Goal: Transaction & Acquisition: Purchase product/service

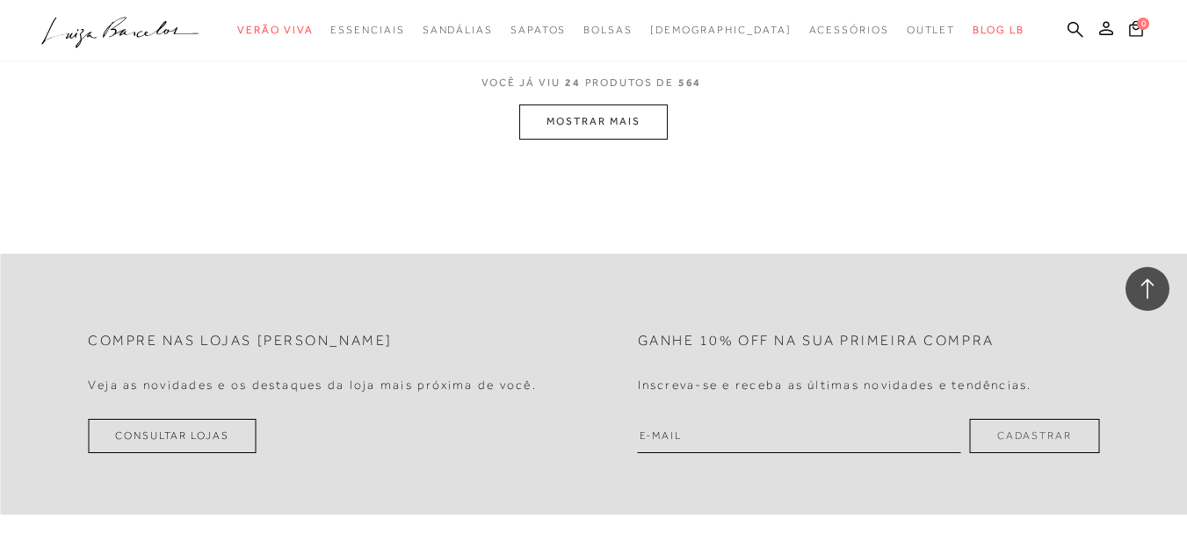
scroll to position [3480, 0]
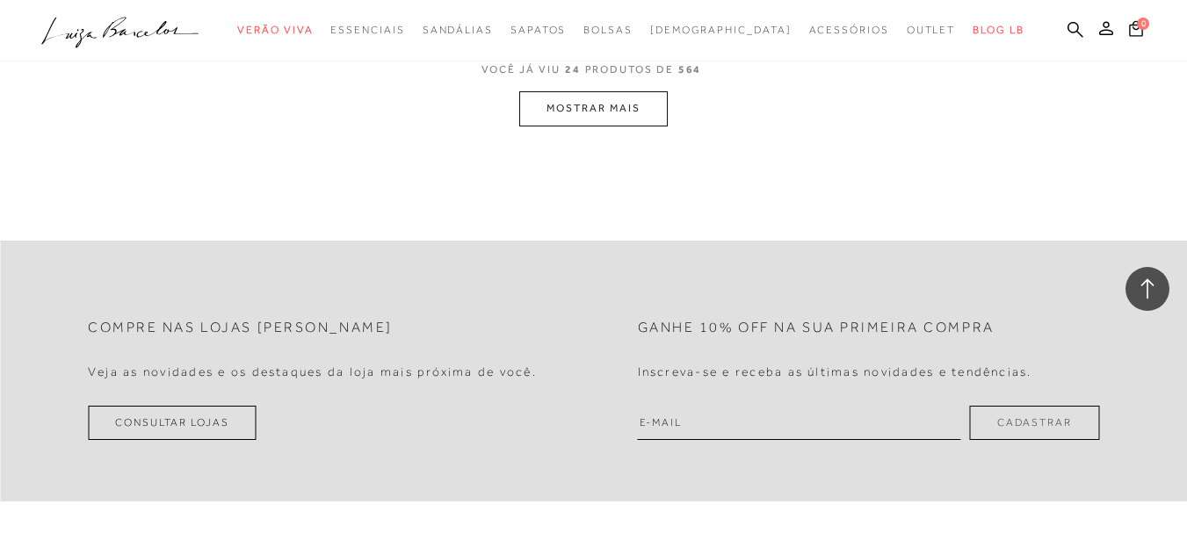
click at [630, 104] on button "MOSTRAR MAIS" at bounding box center [593, 108] width 148 height 34
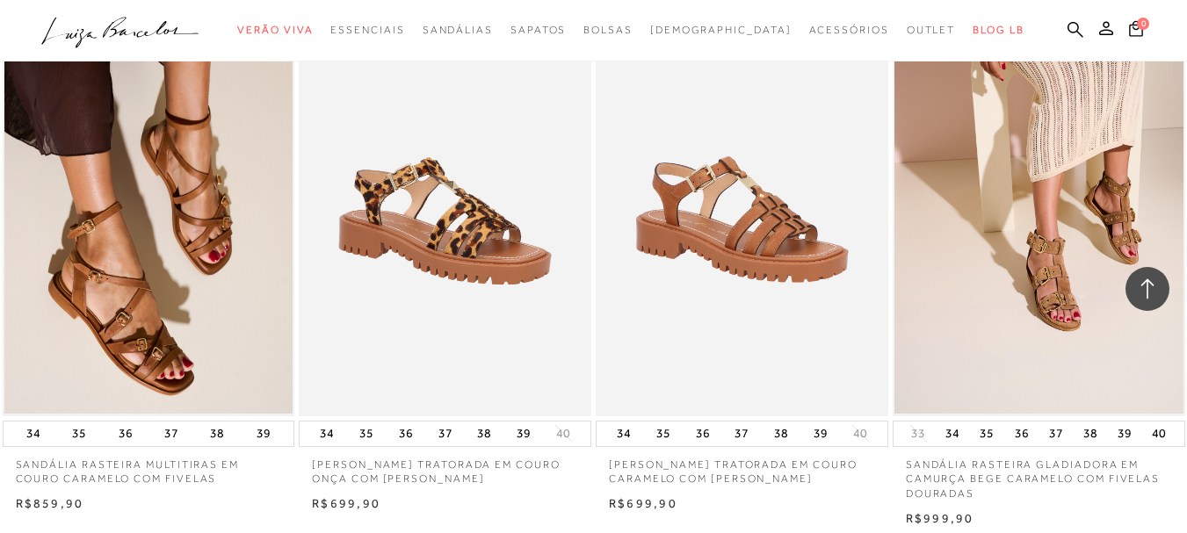
scroll to position [5191, 0]
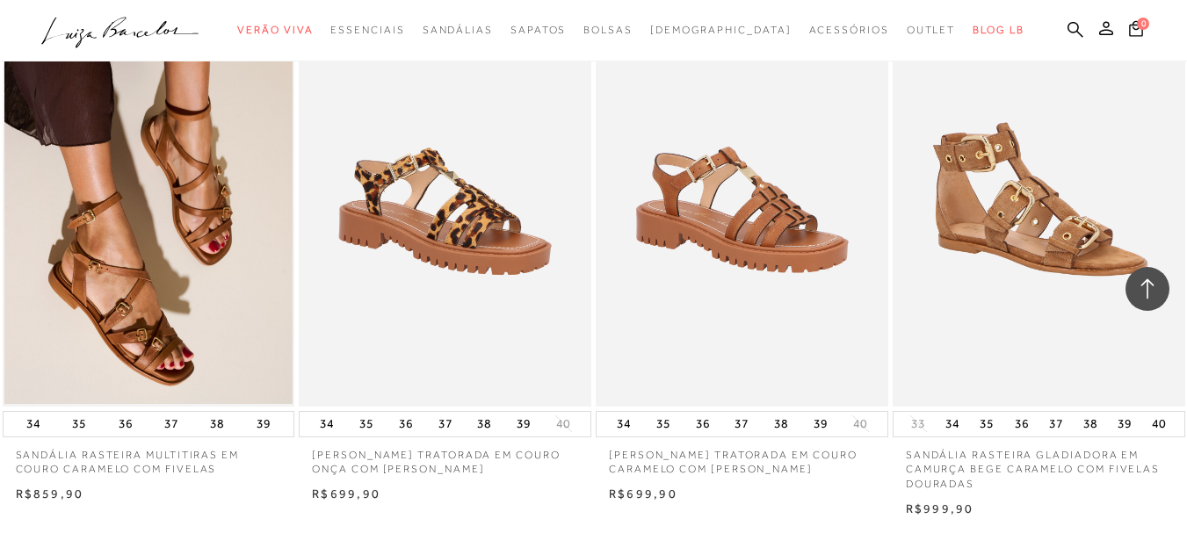
click at [1075, 250] on img at bounding box center [1040, 187] width 291 height 438
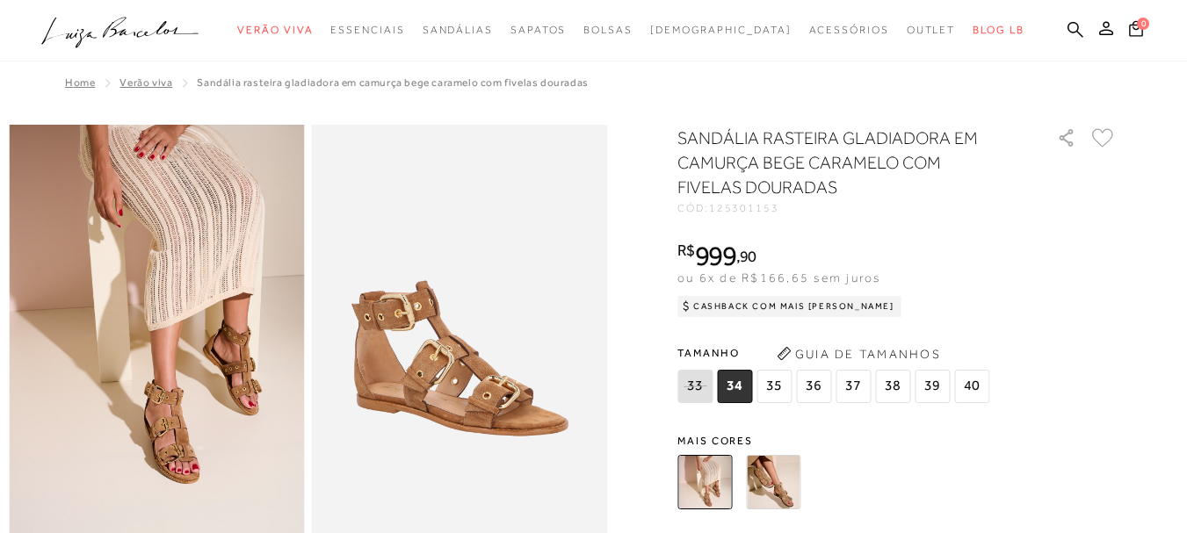
click at [772, 483] on img at bounding box center [773, 482] width 54 height 54
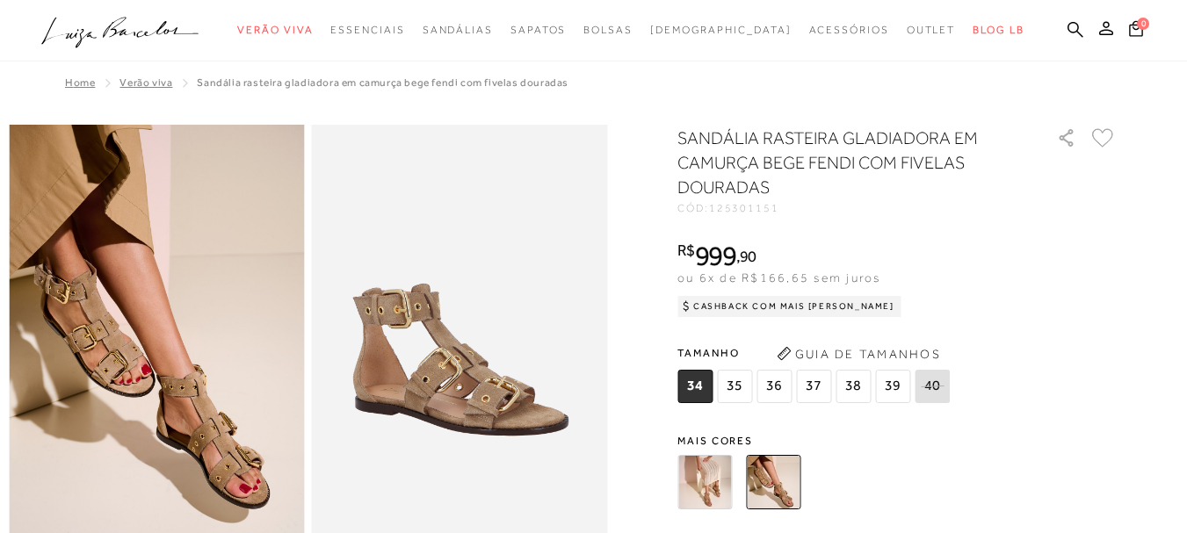
click at [713, 477] on img at bounding box center [704, 482] width 54 height 54
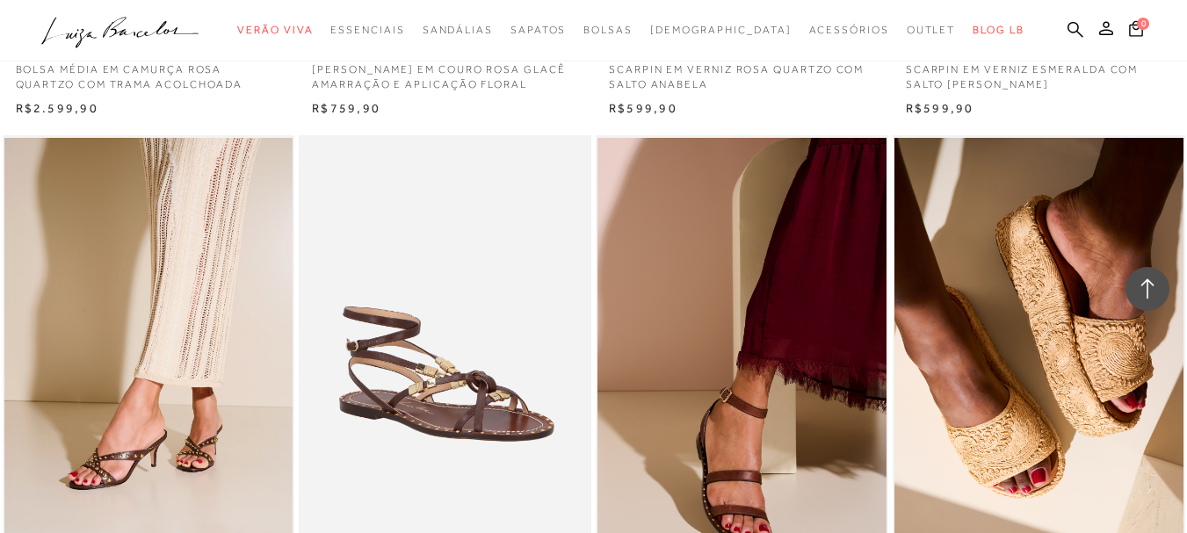
scroll to position [4113, 0]
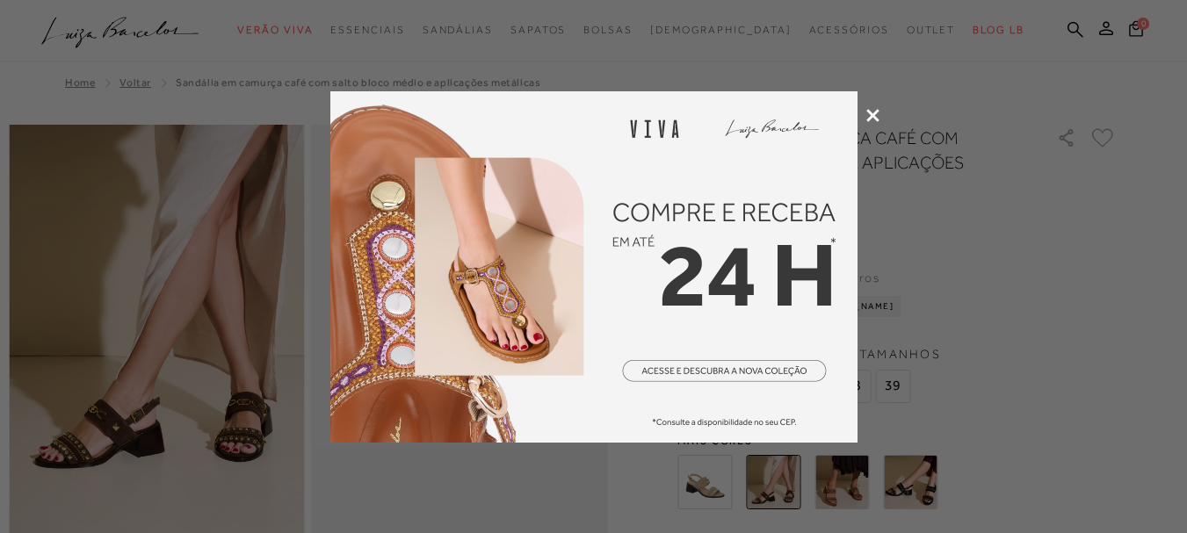
click at [875, 114] on icon at bounding box center [872, 115] width 13 height 13
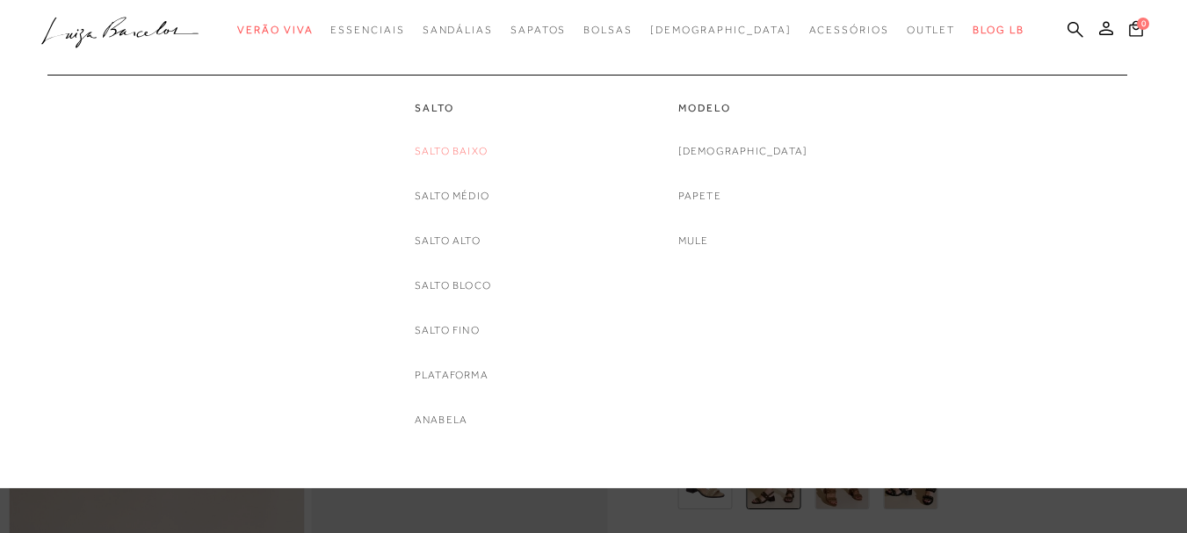
click at [459, 144] on link "Salto Baixo" at bounding box center [451, 151] width 73 height 18
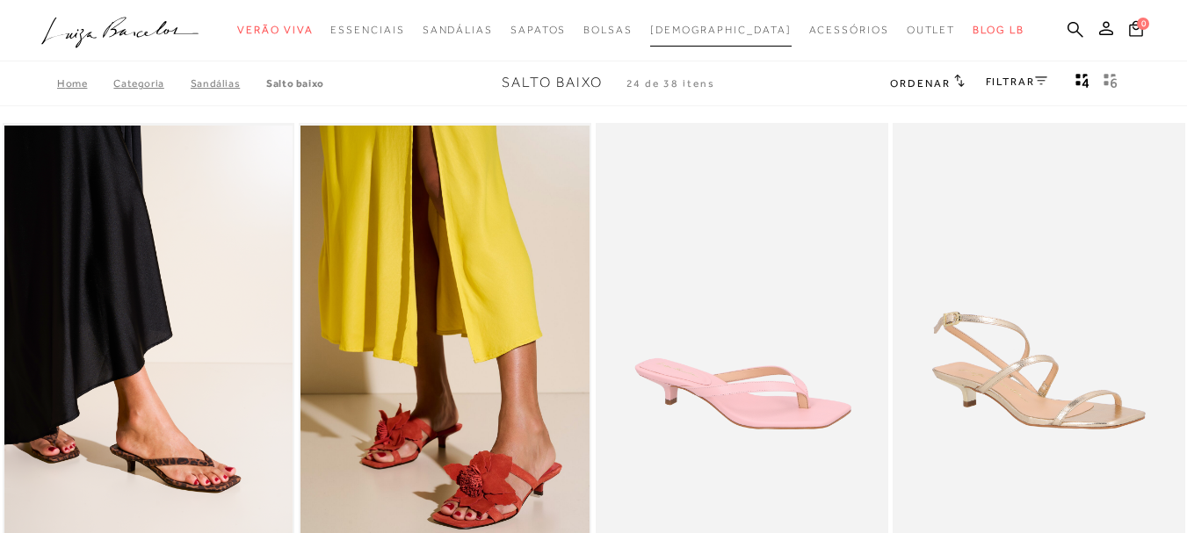
click at [708, 33] on span "[DEMOGRAPHIC_DATA]" at bounding box center [720, 30] width 141 height 12
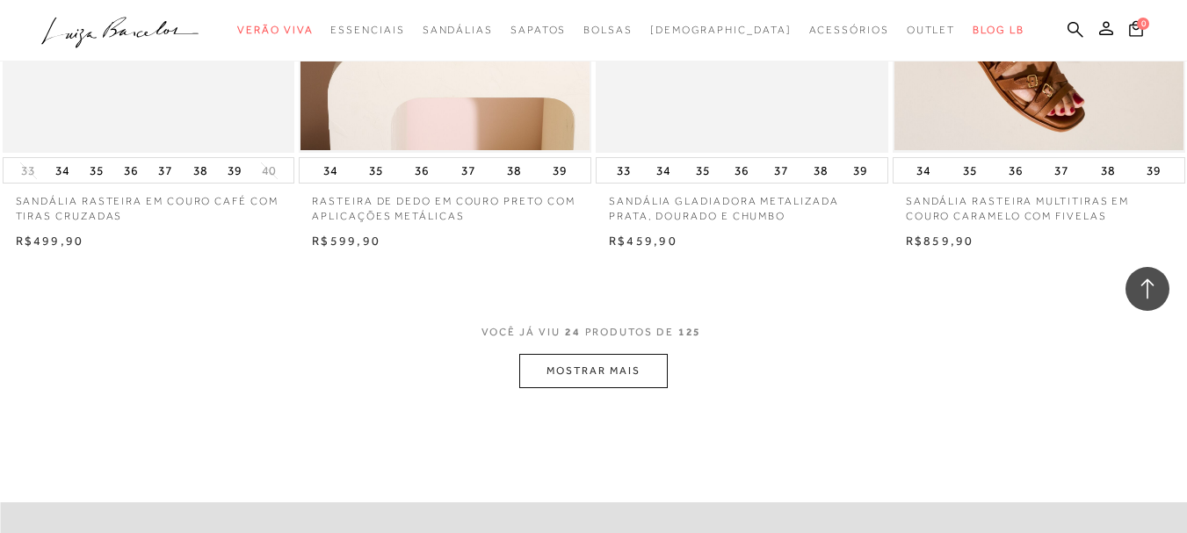
scroll to position [3269, 0]
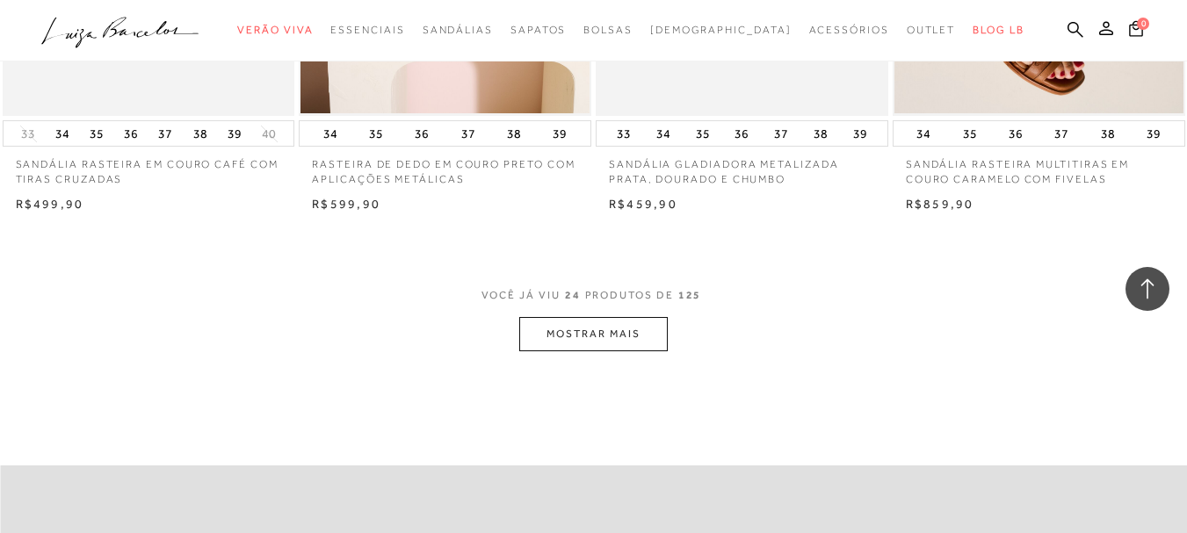
click at [579, 333] on button "MOSTRAR MAIS" at bounding box center [593, 334] width 148 height 34
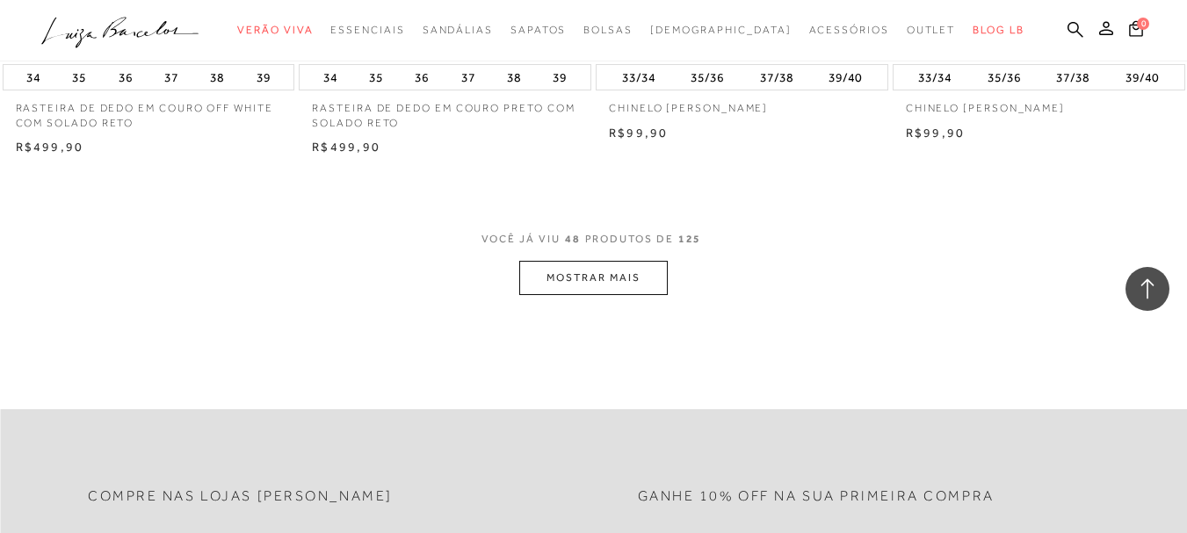
scroll to position [6678, 0]
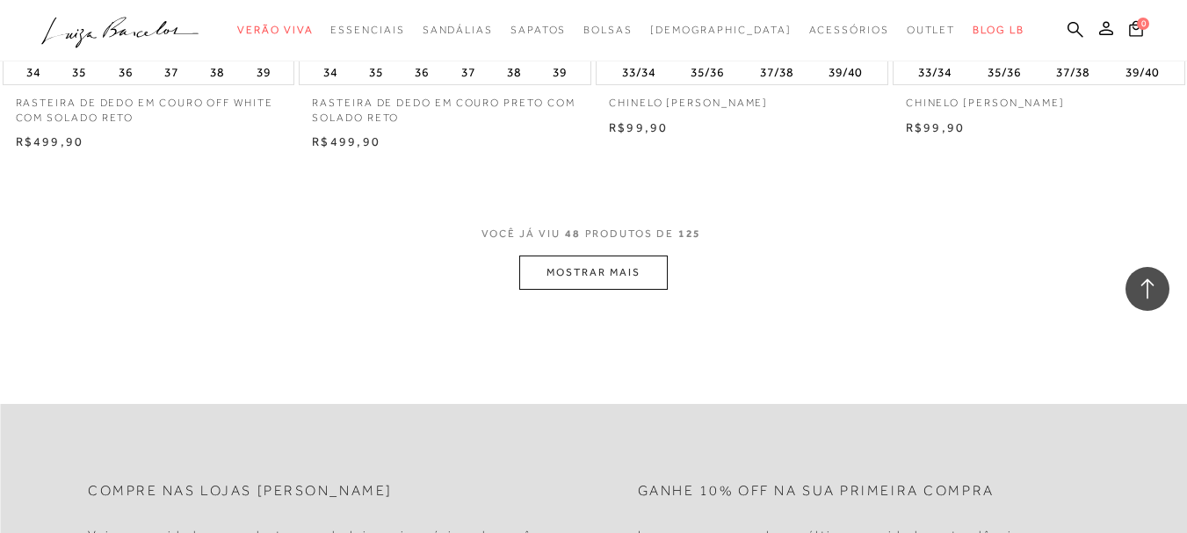
click at [643, 272] on button "MOSTRAR MAIS" at bounding box center [593, 273] width 148 height 34
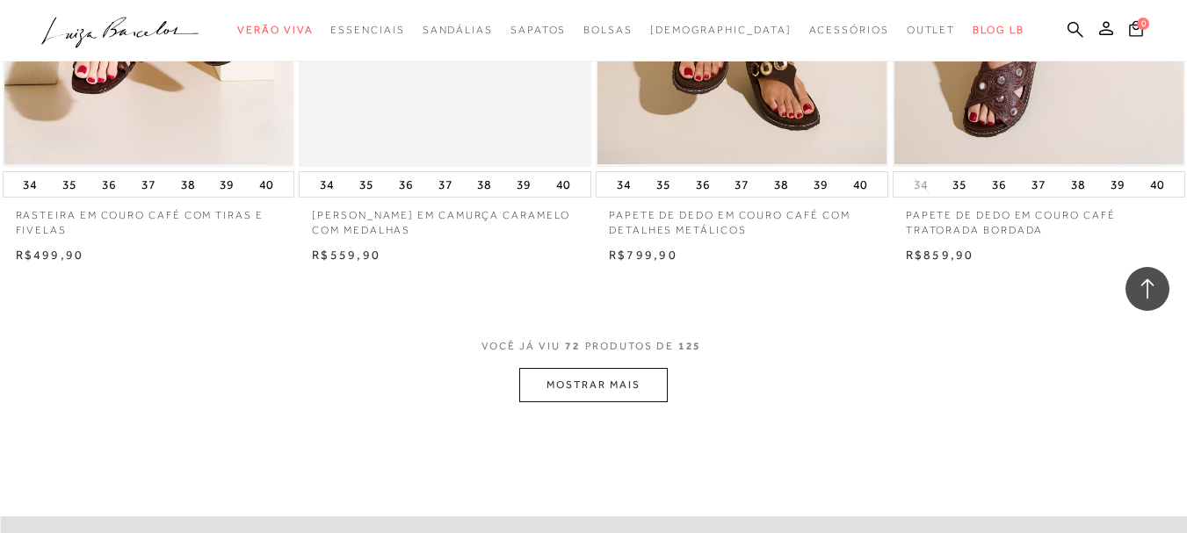
scroll to position [9982, 0]
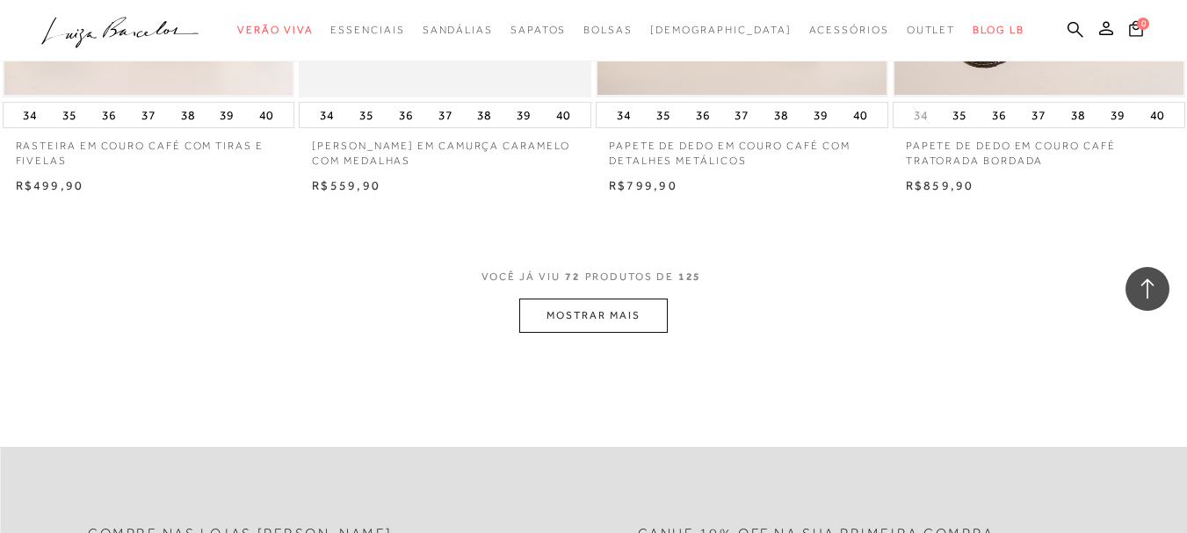
click at [628, 325] on button "MOSTRAR MAIS" at bounding box center [593, 316] width 148 height 34
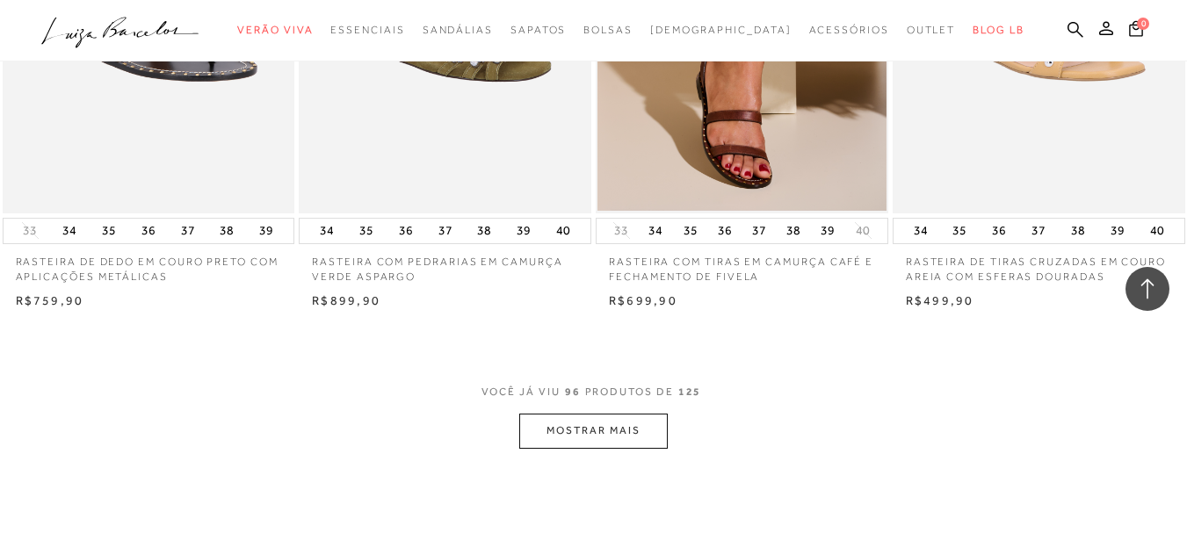
scroll to position [13216, 0]
click at [590, 433] on button "MOSTRAR MAIS" at bounding box center [593, 429] width 148 height 34
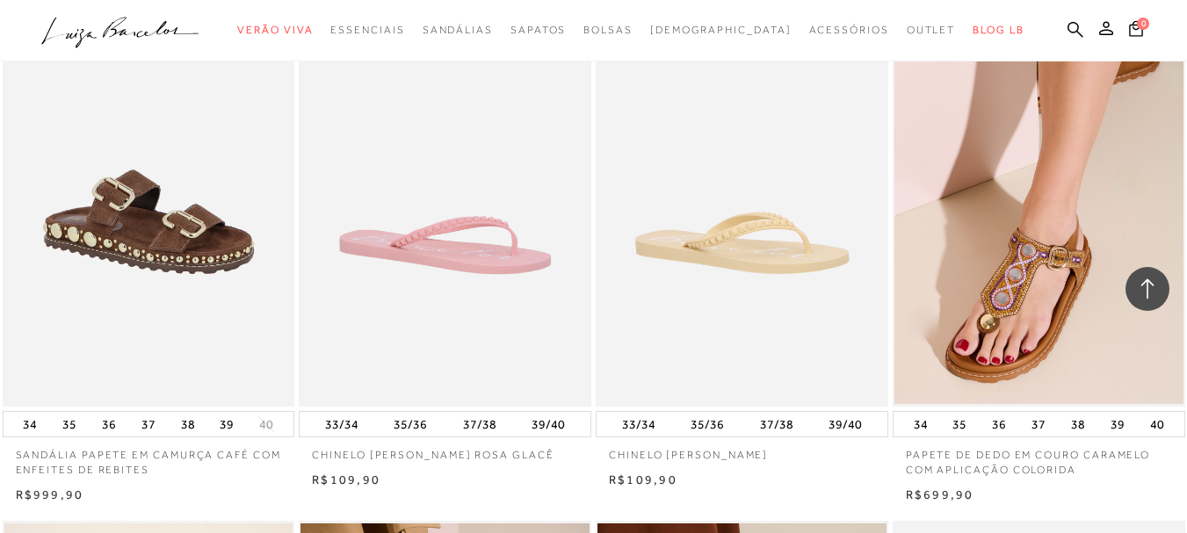
scroll to position [6846, 0]
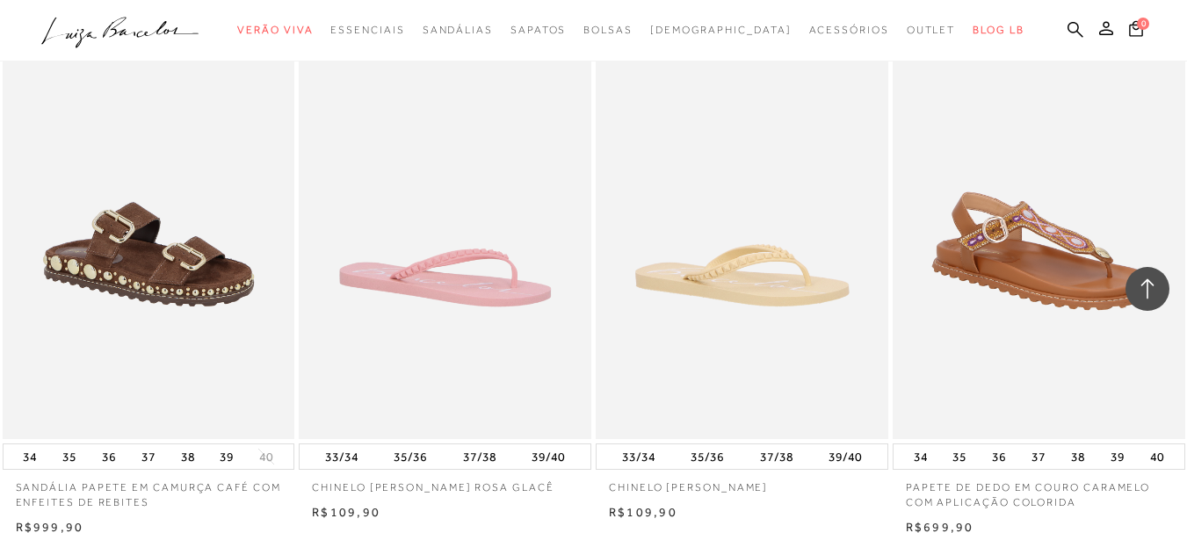
click at [1026, 231] on img at bounding box center [1040, 220] width 291 height 438
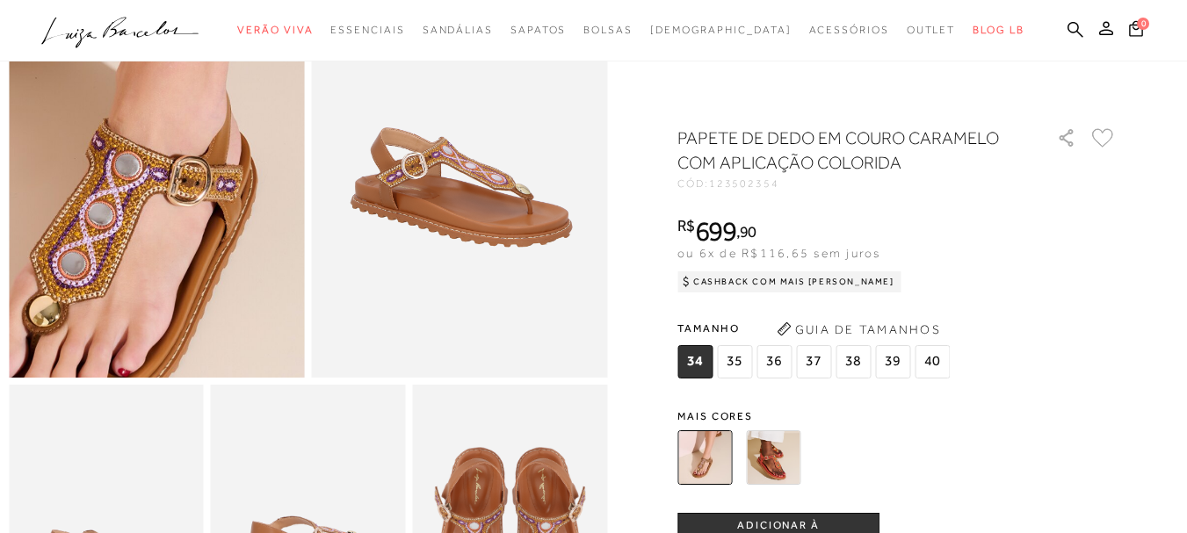
scroll to position [176, 0]
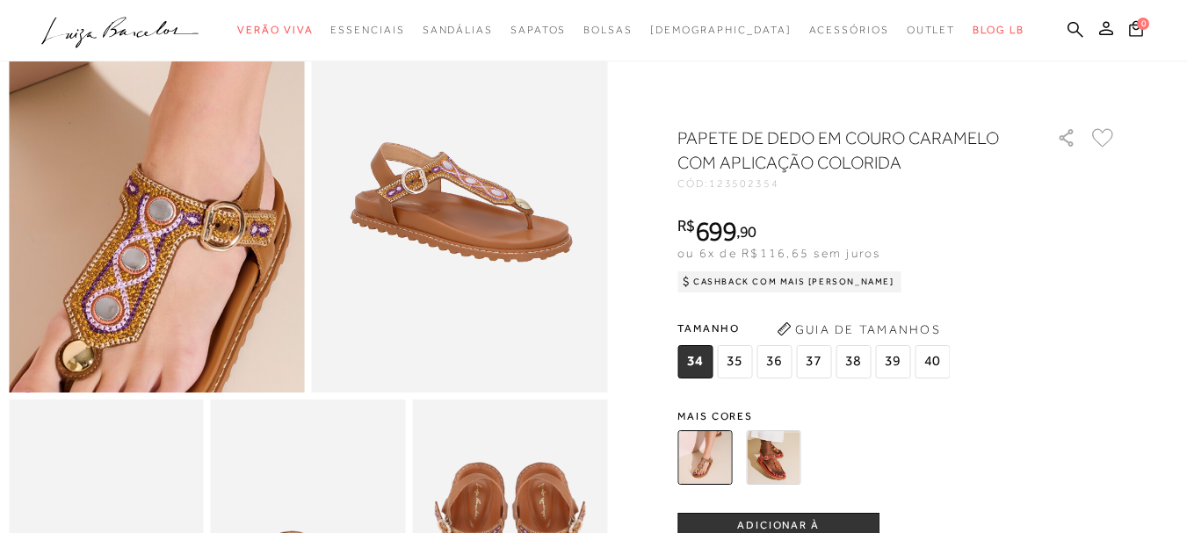
click at [127, 267] on img at bounding box center [182, 81] width 591 height 887
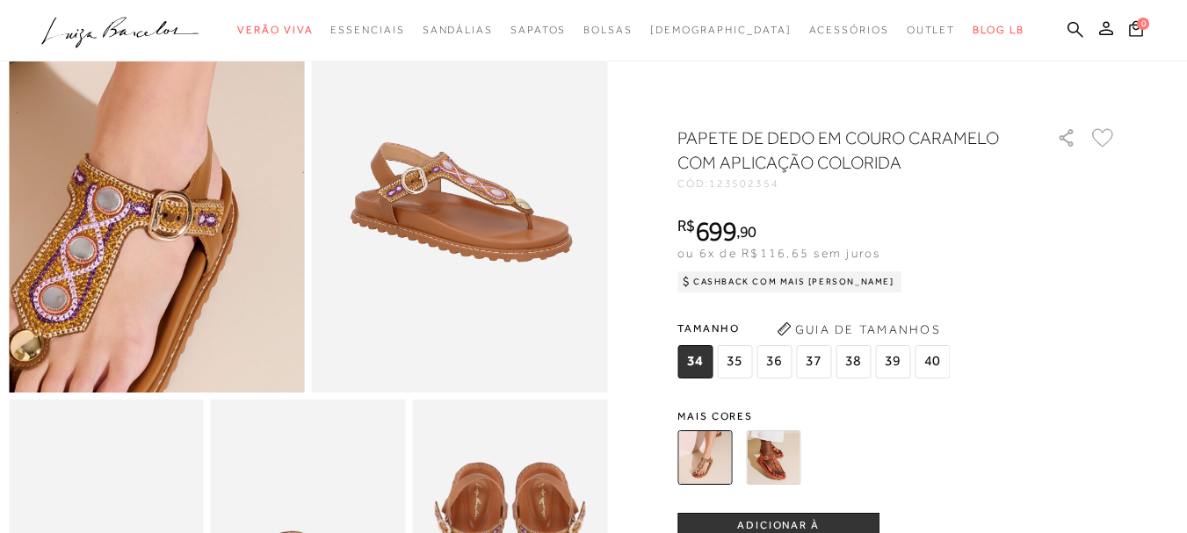
click at [181, 278] on img at bounding box center [129, 70] width 591 height 887
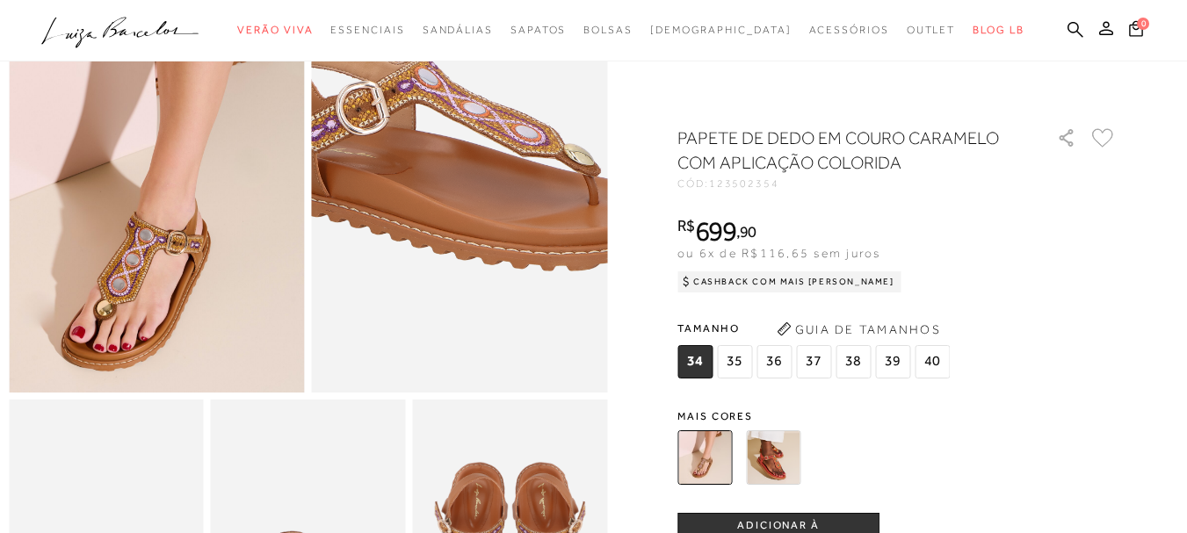
click at [470, 260] on img at bounding box center [451, 88] width 591 height 887
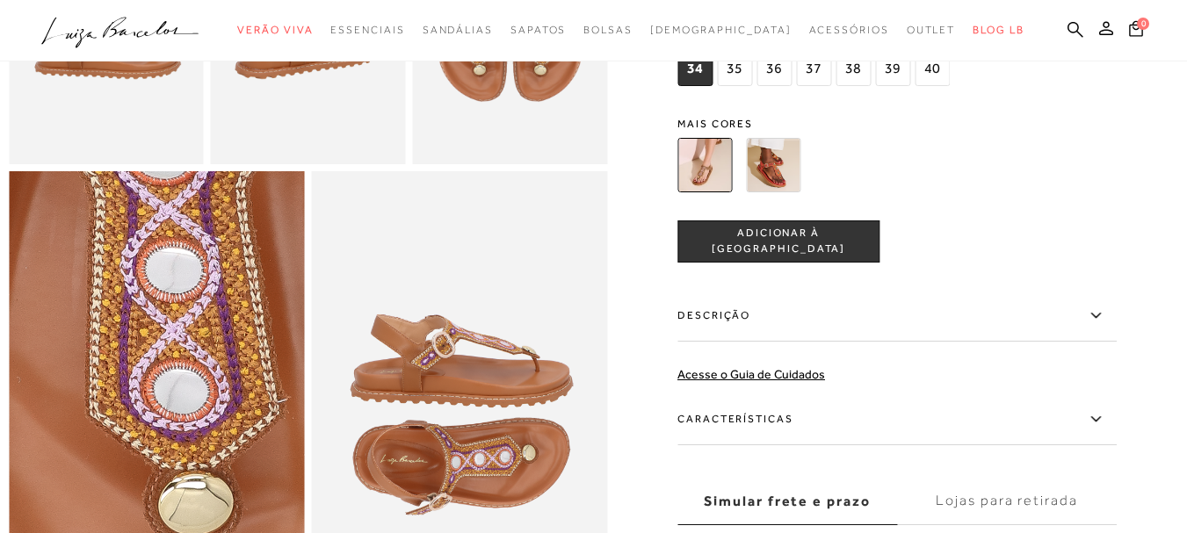
scroll to position [773, 0]
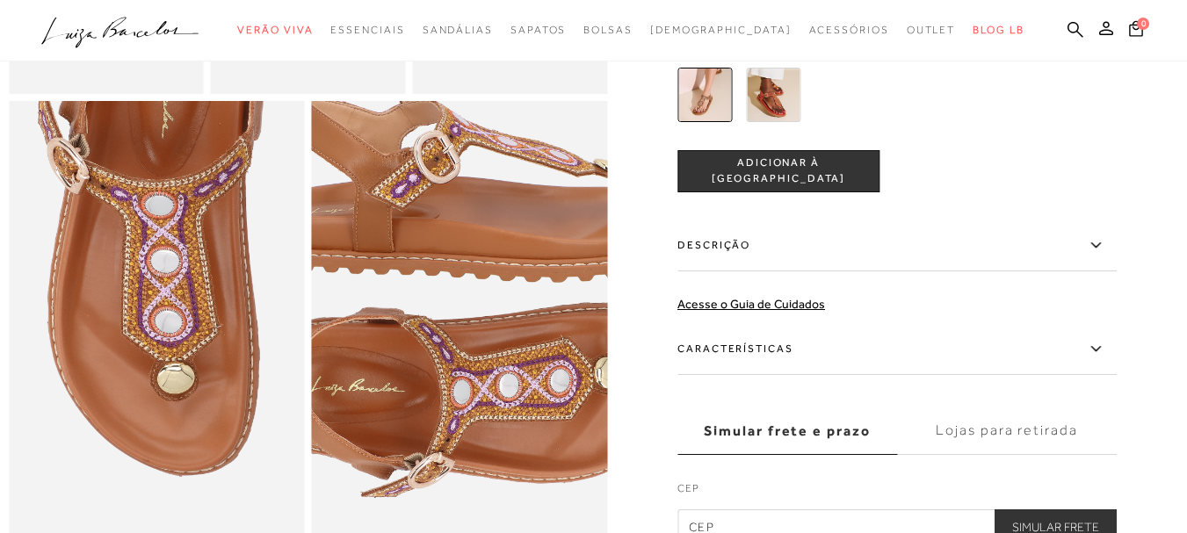
click at [453, 416] on img at bounding box center [468, 253] width 591 height 887
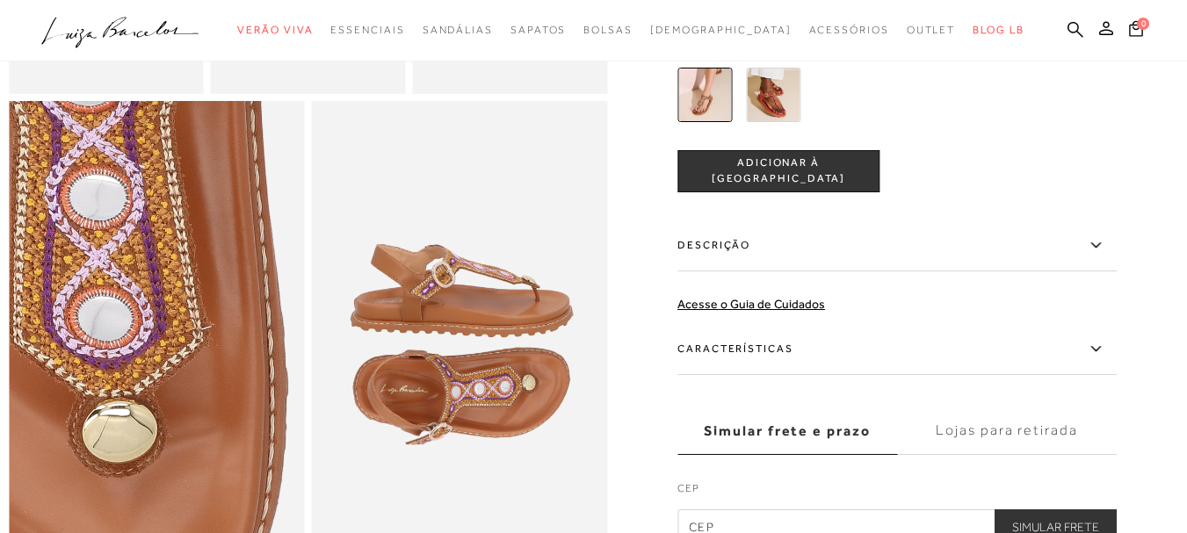
click at [231, 347] on img at bounding box center [80, 320] width 591 height 887
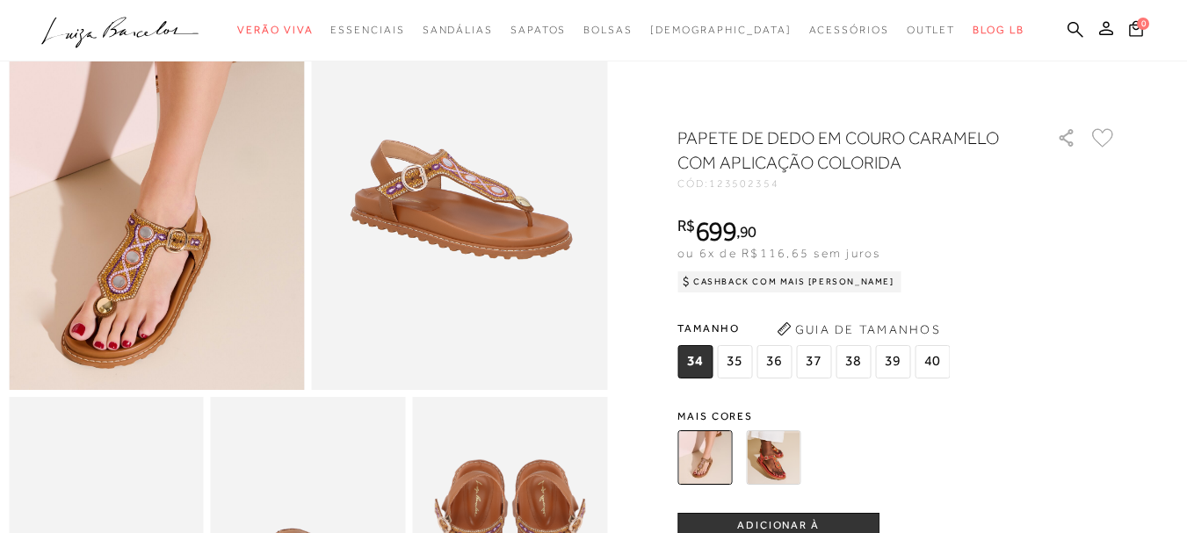
scroll to position [176, 0]
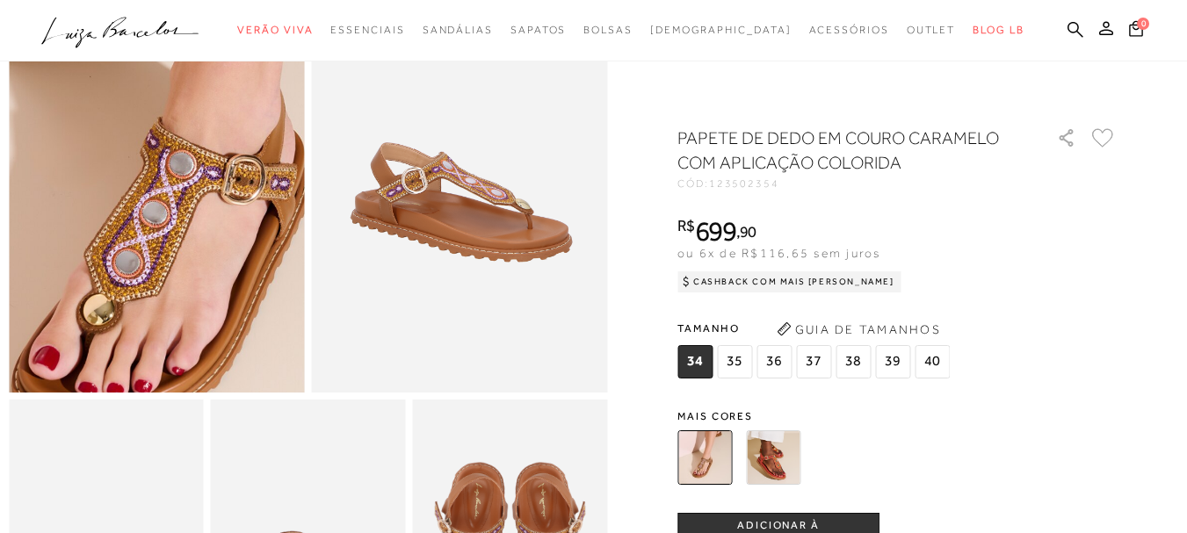
click at [106, 315] on img at bounding box center [202, 34] width 591 height 887
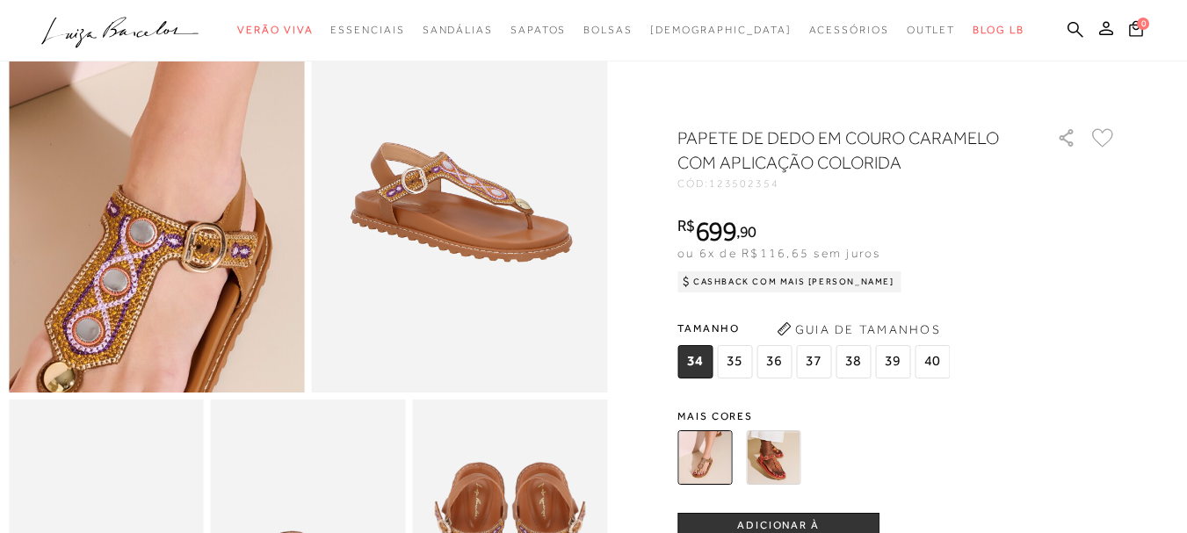
click at [147, 245] on img at bounding box center [162, 102] width 591 height 887
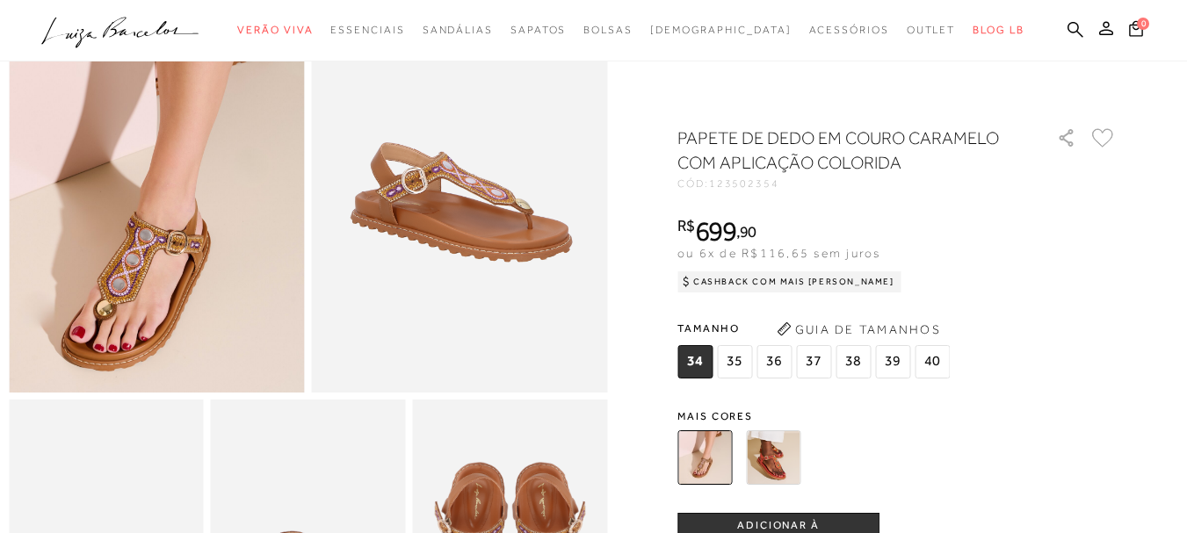
click at [1105, 139] on icon at bounding box center [1103, 137] width 22 height 19
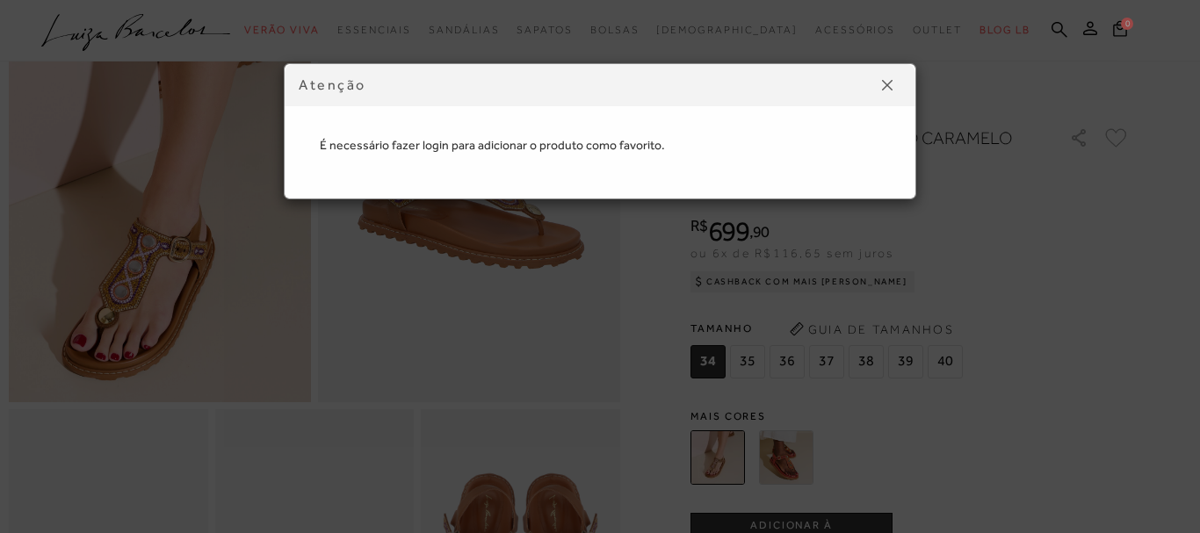
click at [889, 85] on img at bounding box center [887, 85] width 11 height 11
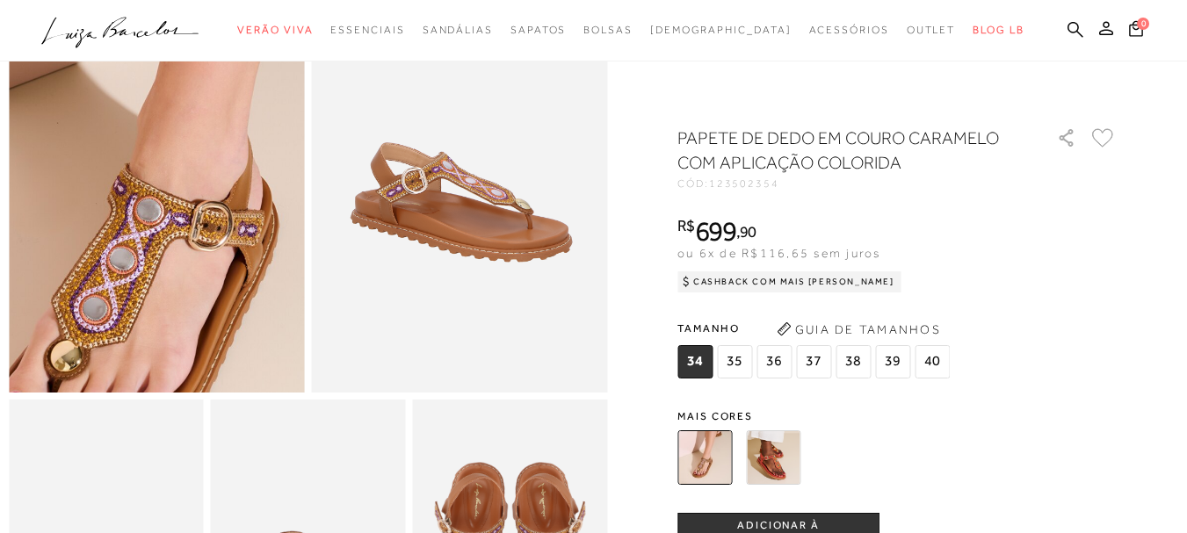
click at [140, 267] on img at bounding box center [169, 81] width 591 height 887
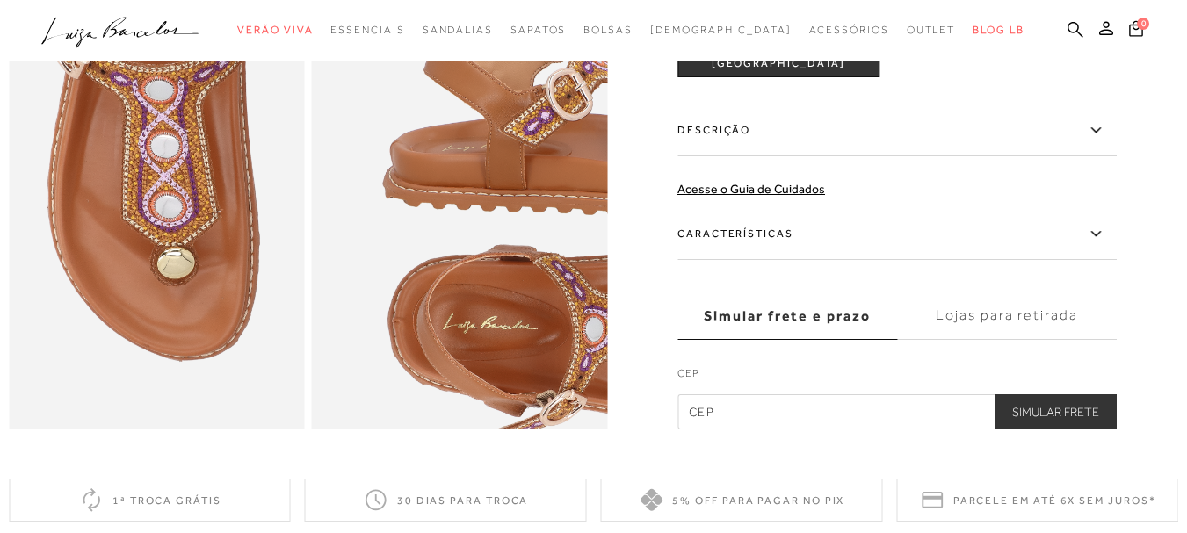
scroll to position [984, 0]
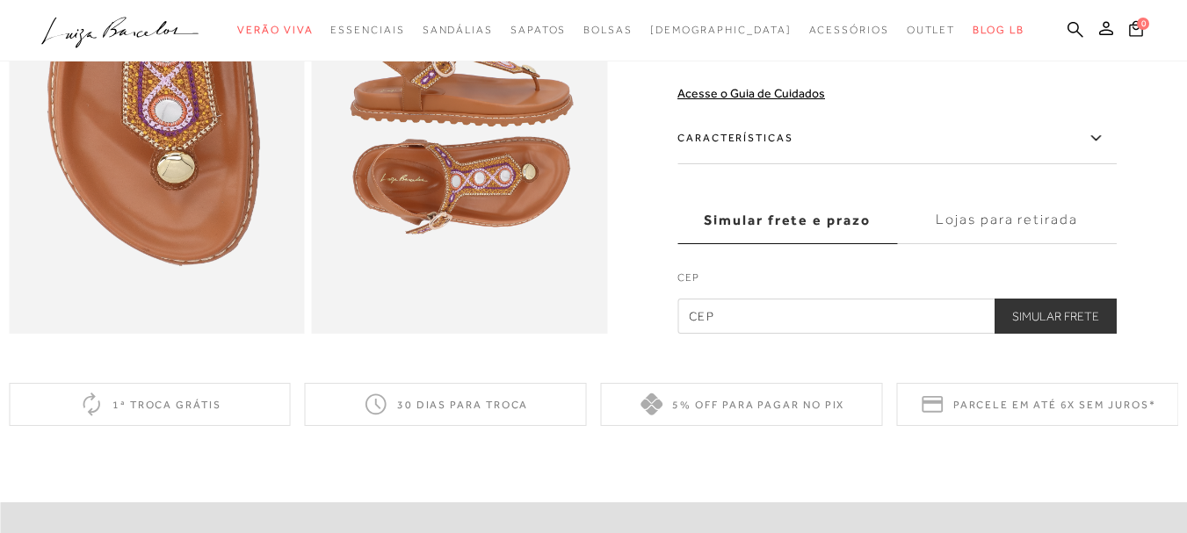
click at [750, 158] on label "Características" at bounding box center [896, 138] width 439 height 51
click at [0, 0] on input "Características" at bounding box center [0, 0] width 0 height 0
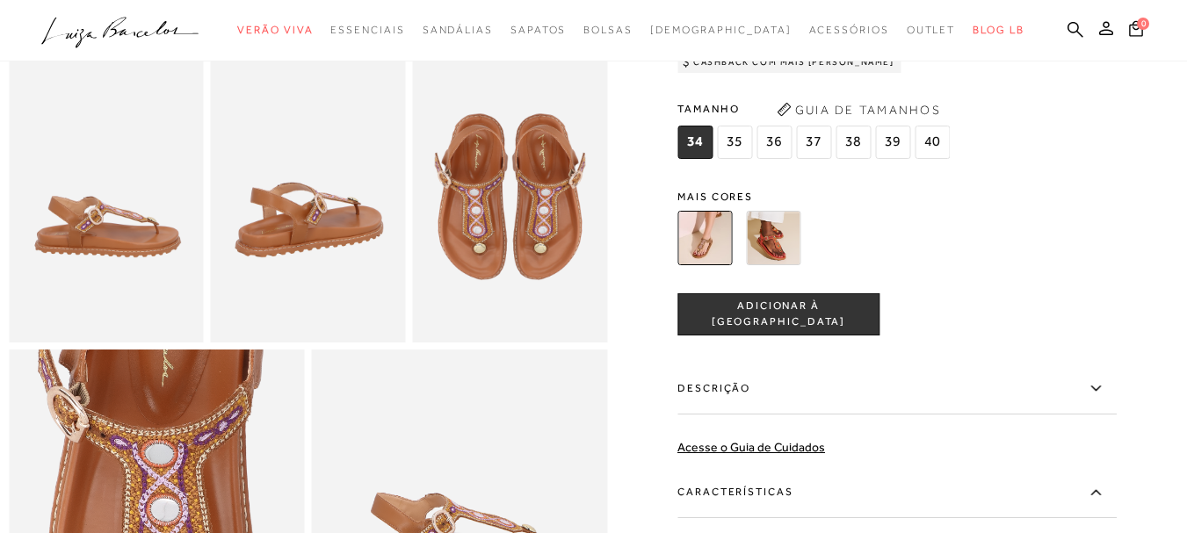
scroll to position [527, 0]
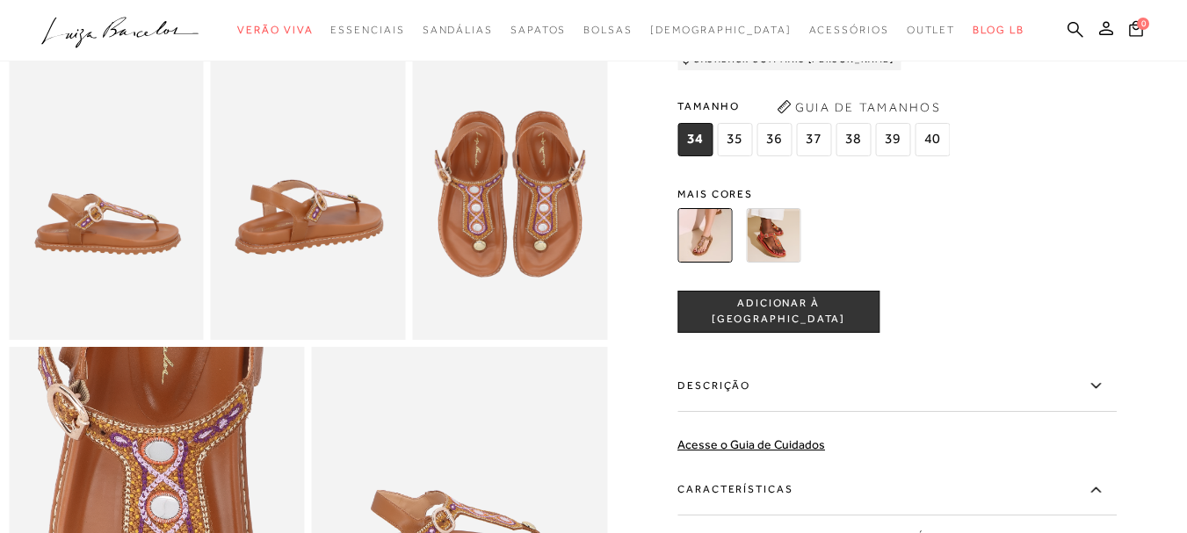
click at [772, 412] on label "Descrição" at bounding box center [896, 386] width 439 height 51
click at [0, 0] on input "Descrição" at bounding box center [0, 0] width 0 height 0
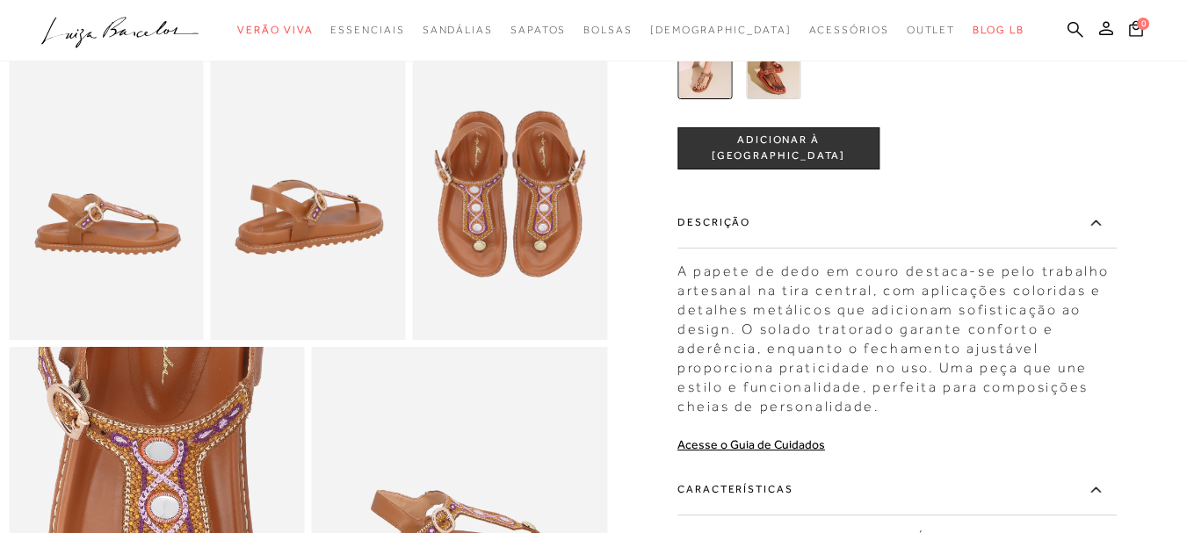
click at [1101, 234] on icon at bounding box center [1095, 223] width 21 height 22
click at [0, 0] on input "Descrição" at bounding box center [0, 0] width 0 height 0
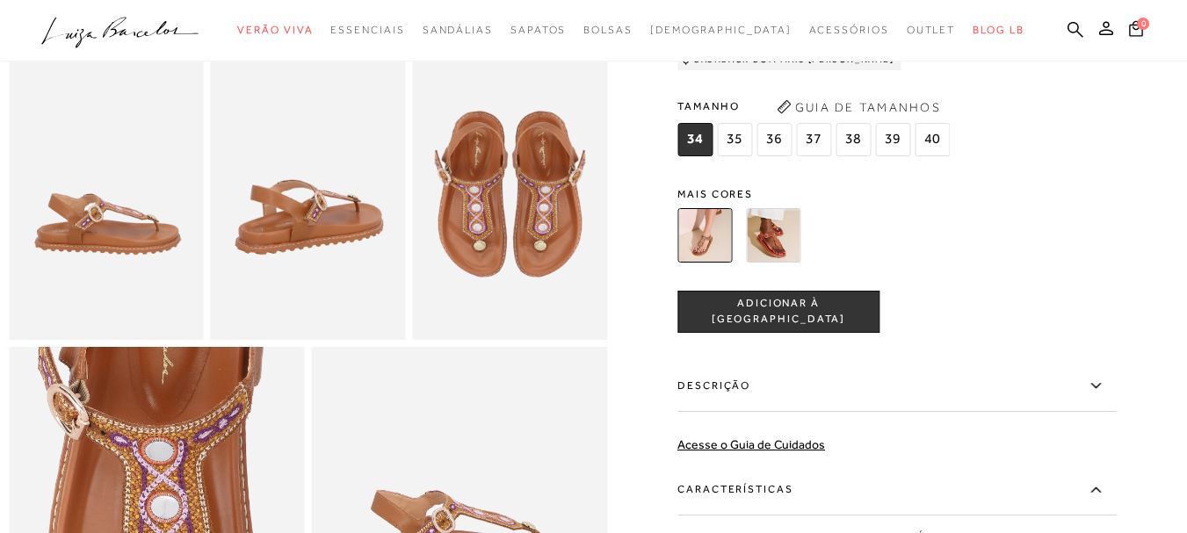
click at [578, 197] on img at bounding box center [509, 194] width 195 height 293
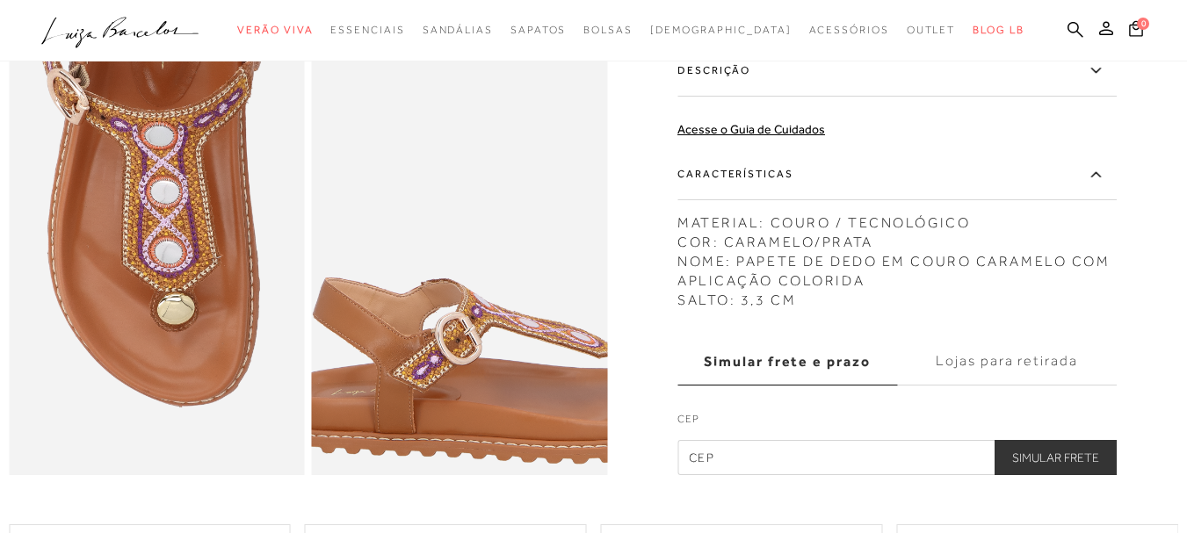
scroll to position [844, 0]
click at [431, 405] on img at bounding box center [489, 433] width 591 height 887
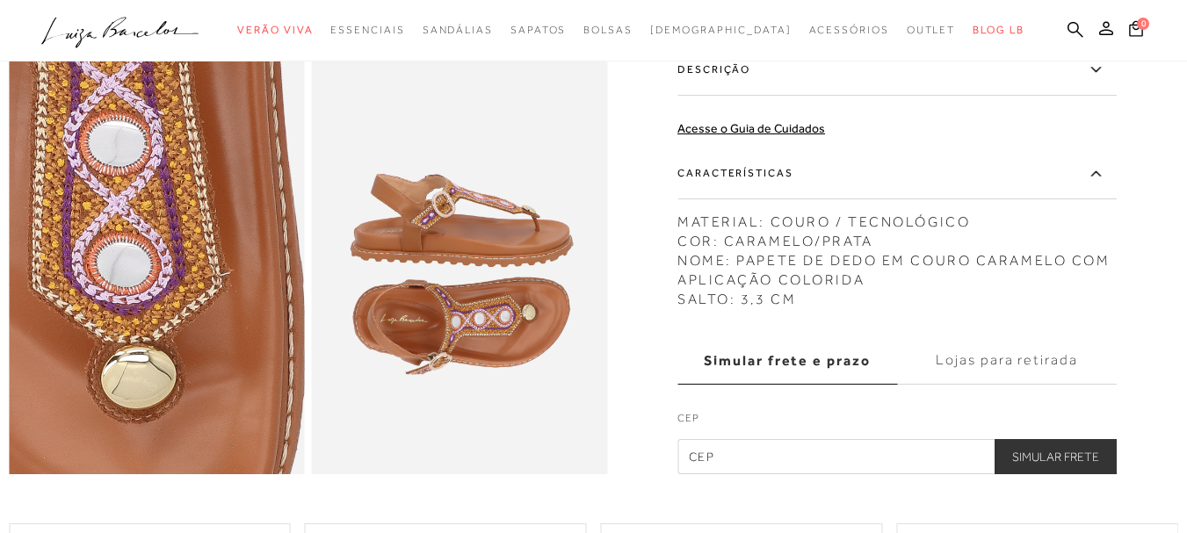
click at [212, 260] on img at bounding box center [99, 266] width 591 height 887
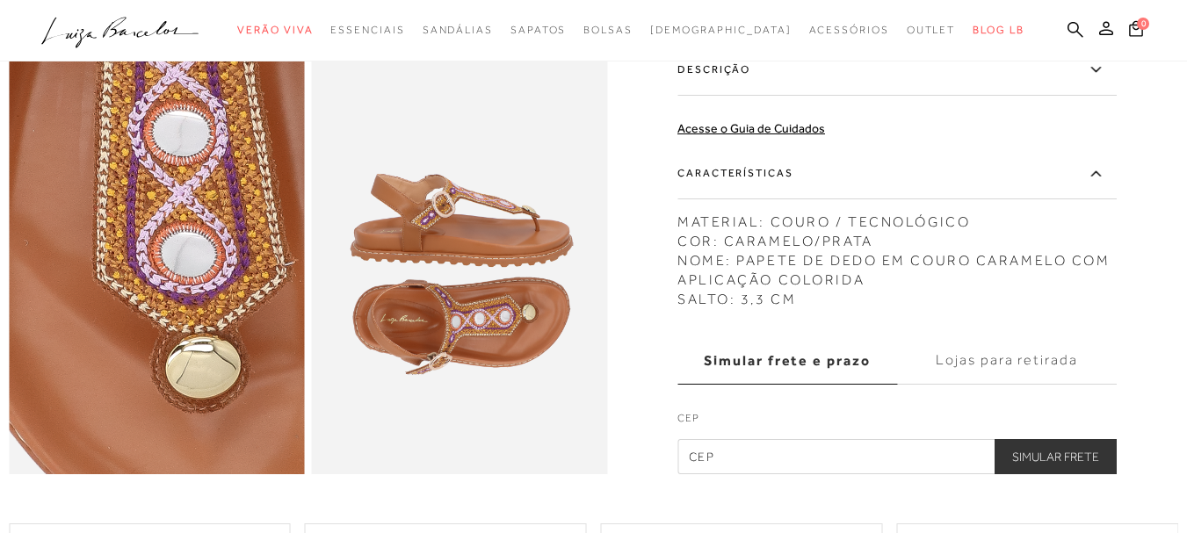
click at [146, 271] on img at bounding box center [163, 256] width 591 height 887
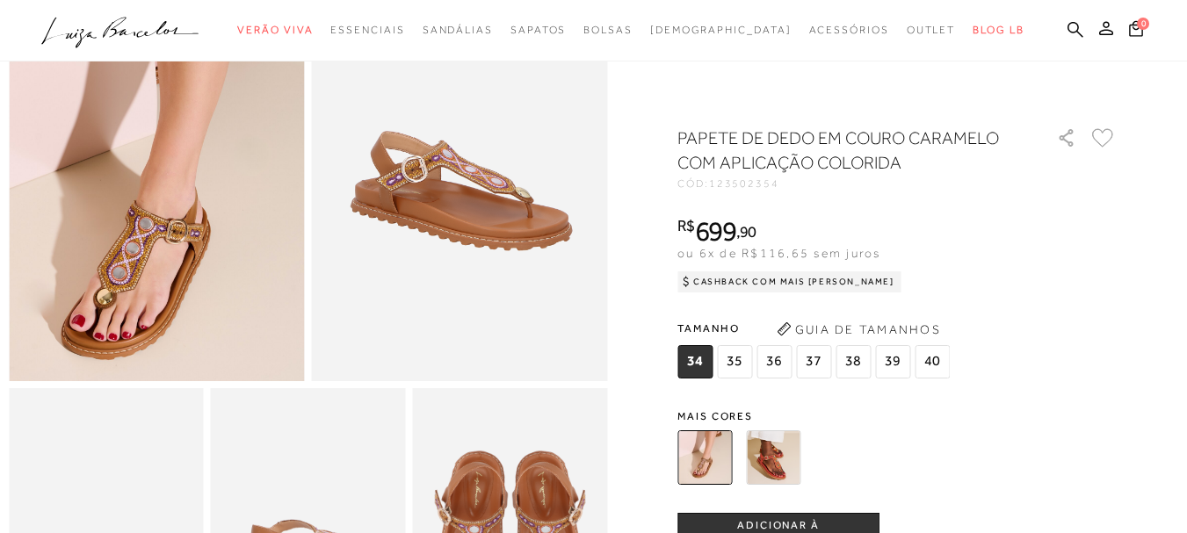
scroll to position [176, 0]
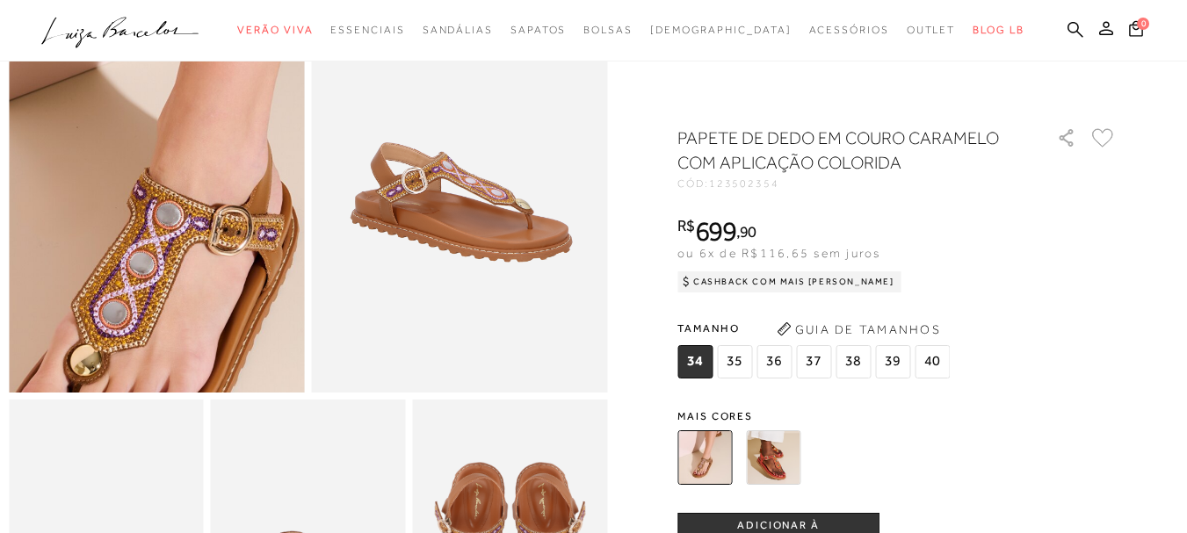
click at [120, 263] on img at bounding box center [189, 85] width 591 height 887
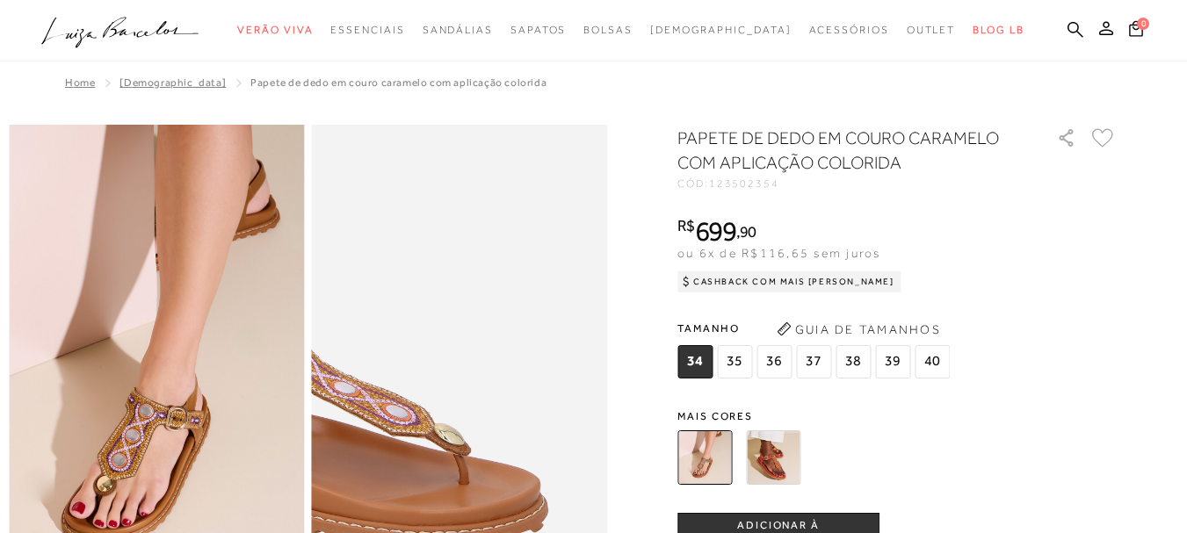
scroll to position [35, 0]
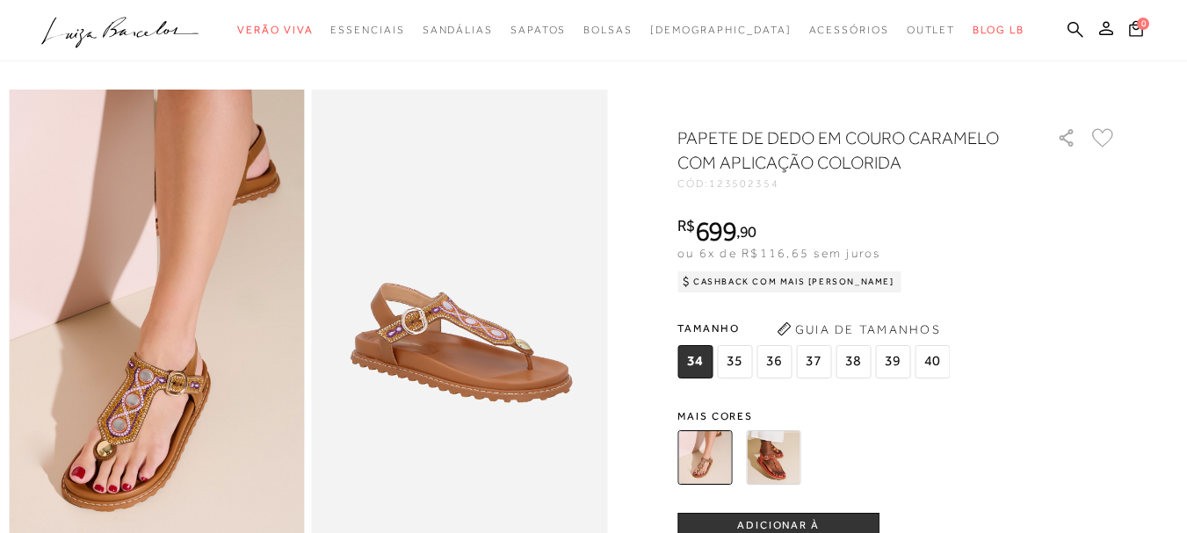
click at [823, 359] on span "37" at bounding box center [813, 361] width 35 height 33
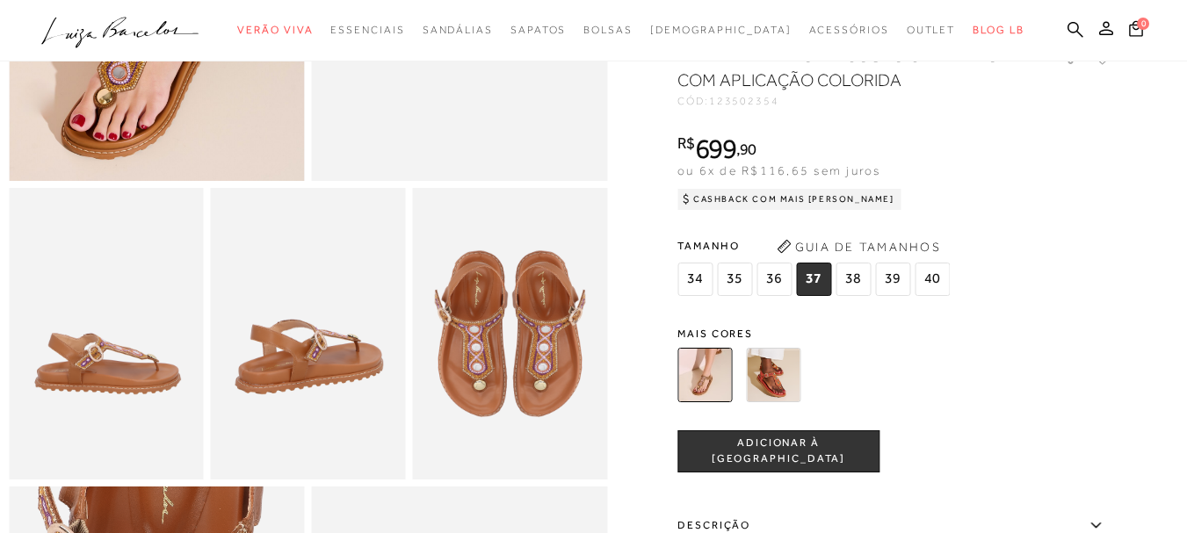
scroll to position [422, 0]
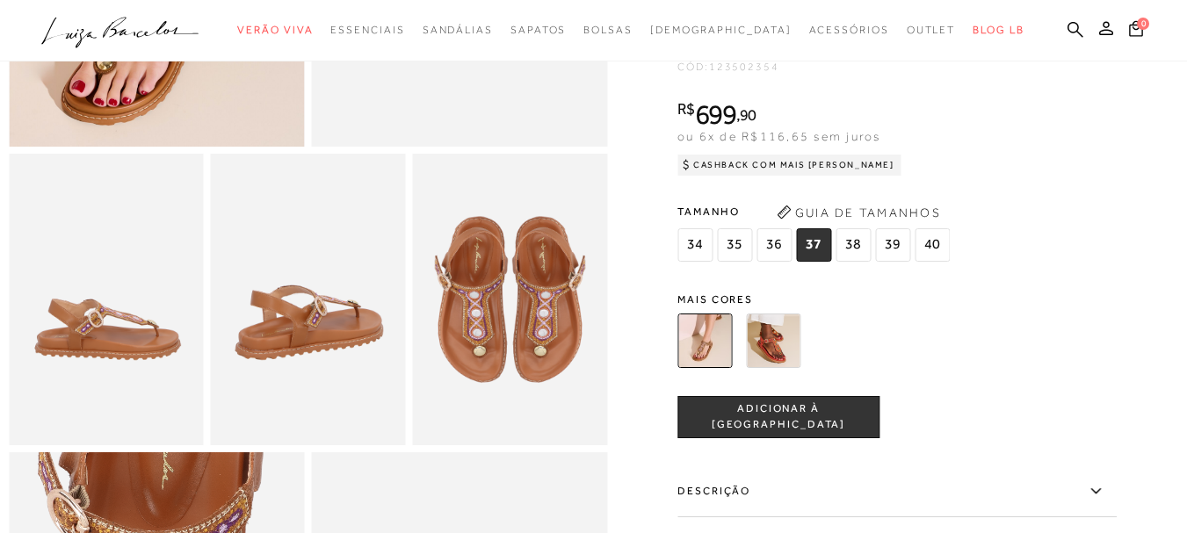
click at [808, 428] on button "ADICIONAR À [GEOGRAPHIC_DATA]" at bounding box center [778, 417] width 202 height 42
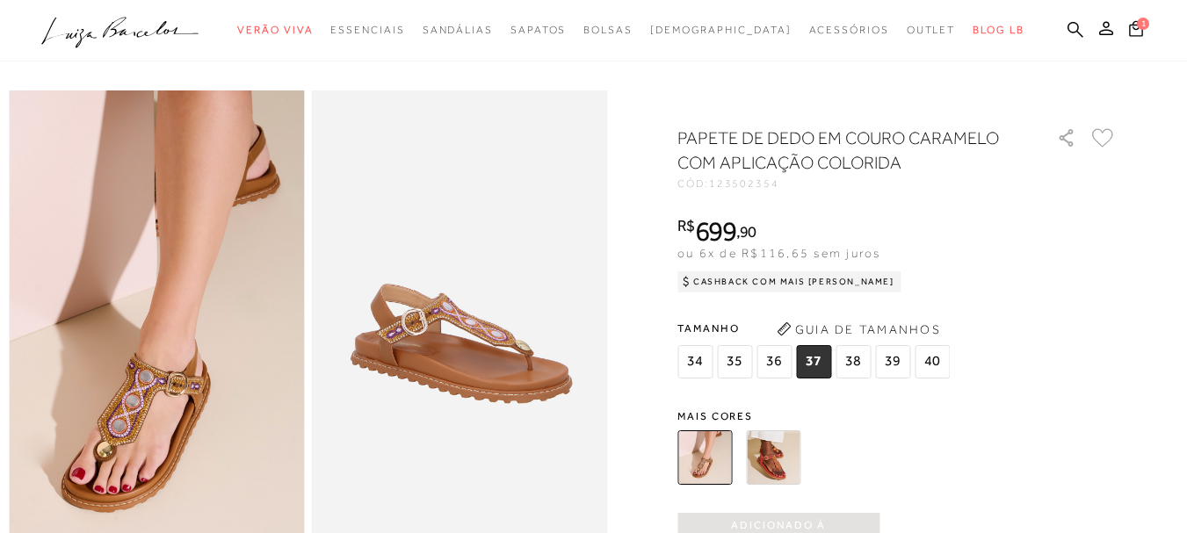
scroll to position [0, 0]
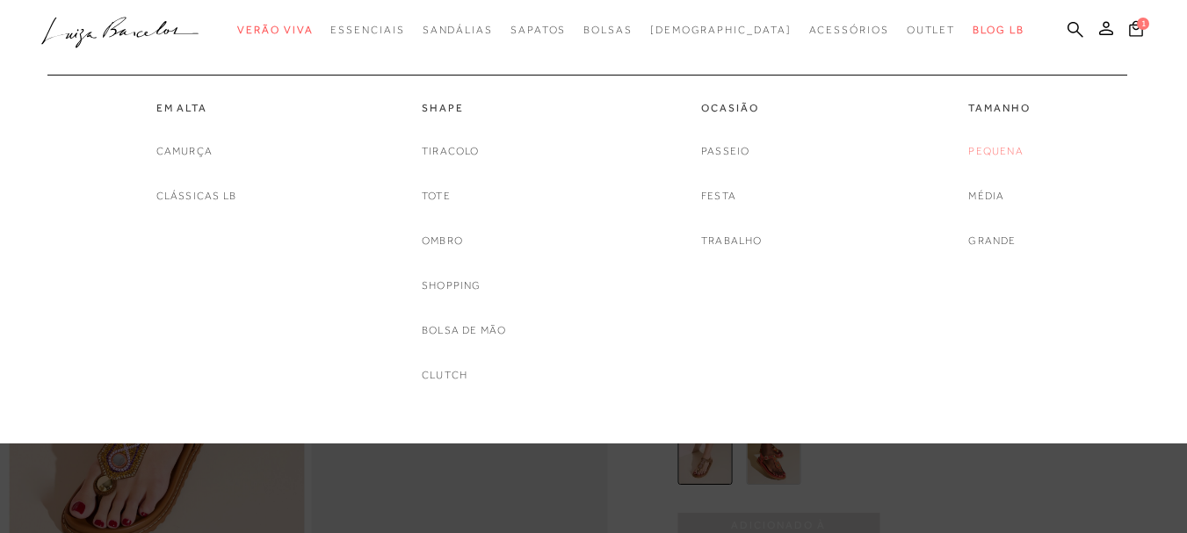
click at [989, 149] on link "Pequena" at bounding box center [995, 151] width 54 height 18
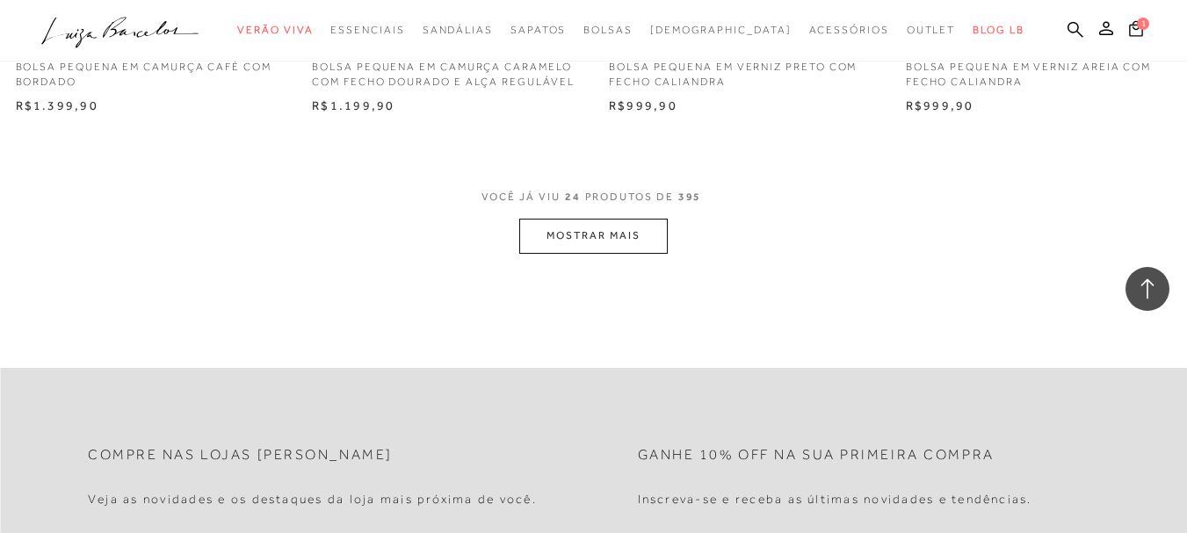
scroll to position [3374, 0]
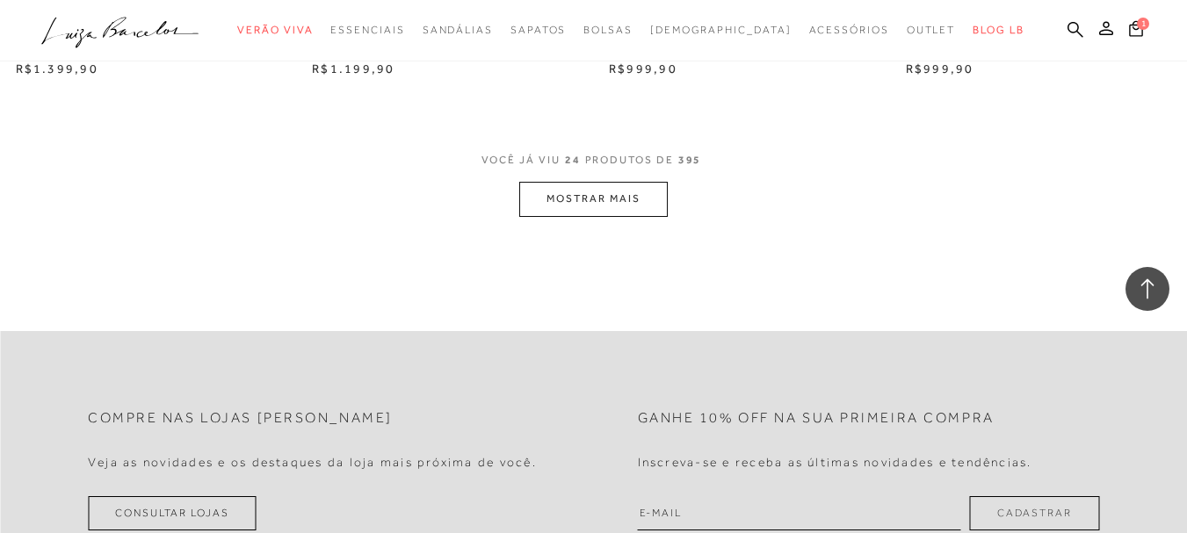
click at [604, 202] on button "MOSTRAR MAIS" at bounding box center [593, 199] width 148 height 34
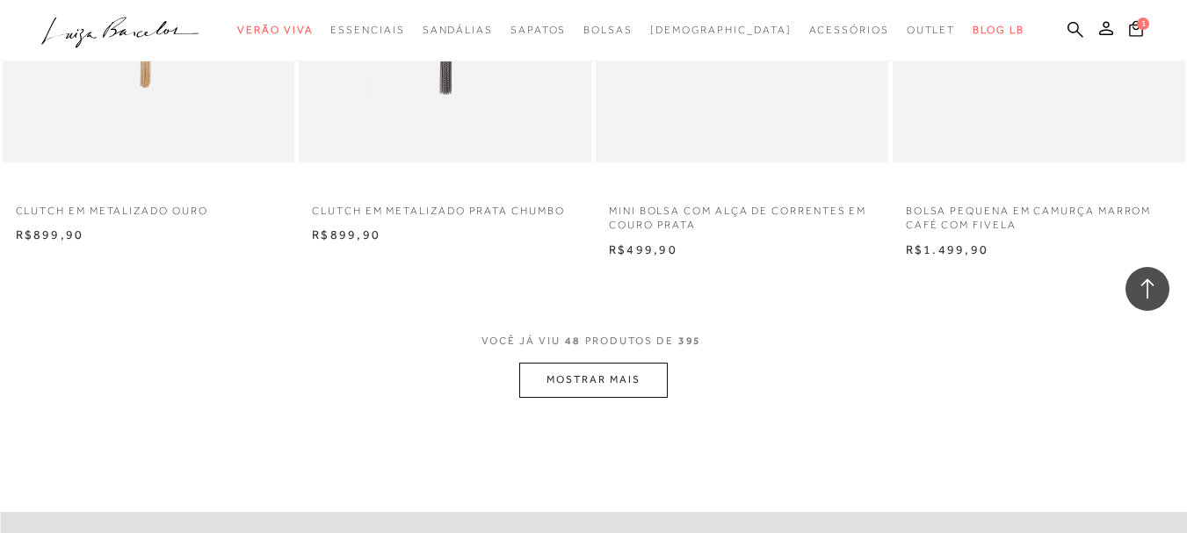
scroll to position [6573, 0]
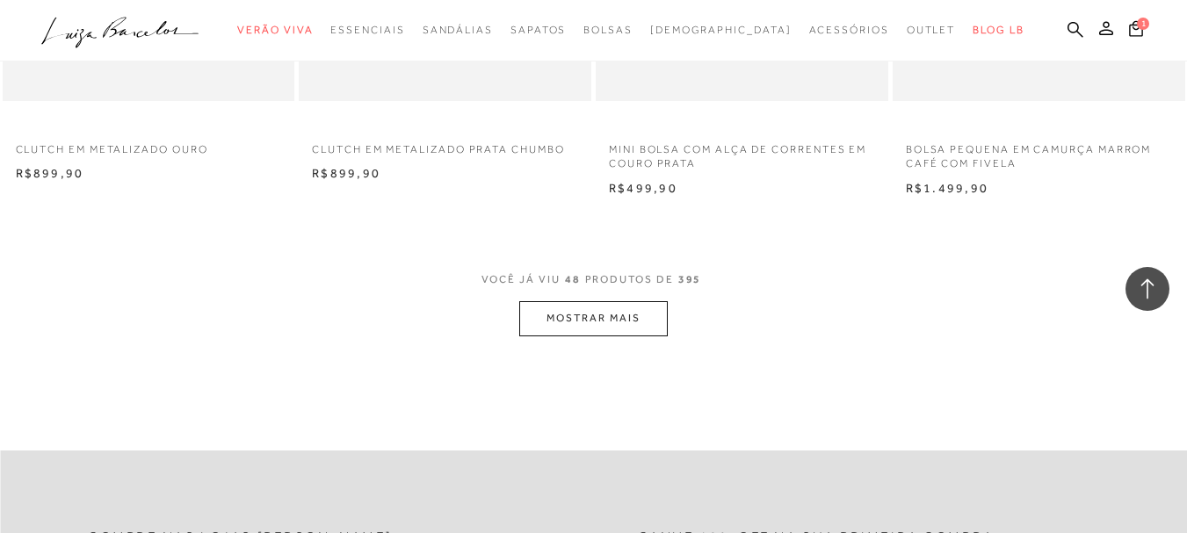
click at [598, 318] on button "MOSTRAR MAIS" at bounding box center [593, 318] width 148 height 34
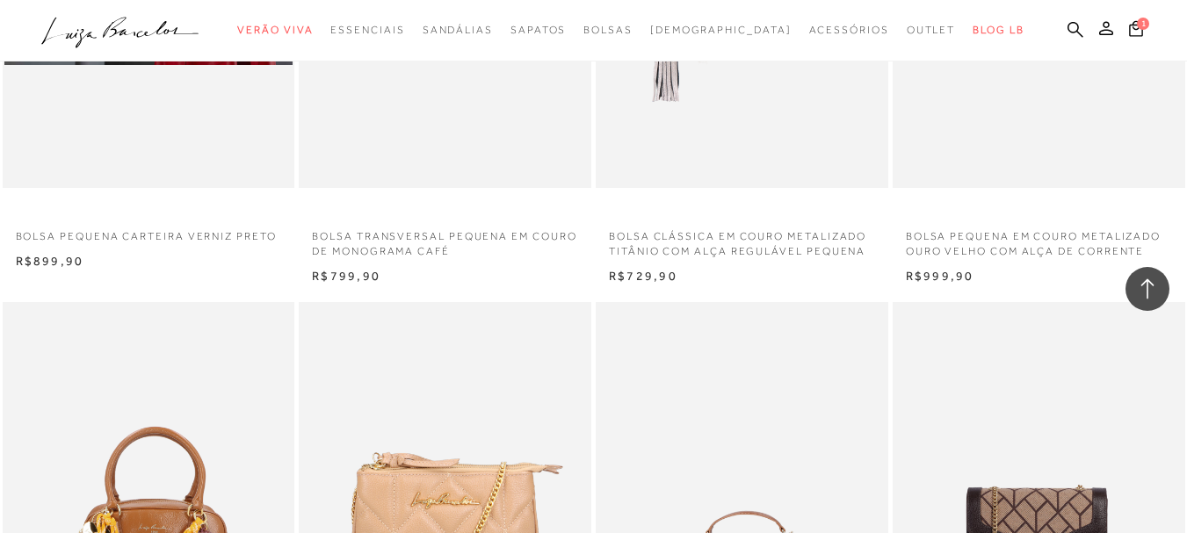
scroll to position [8231, 0]
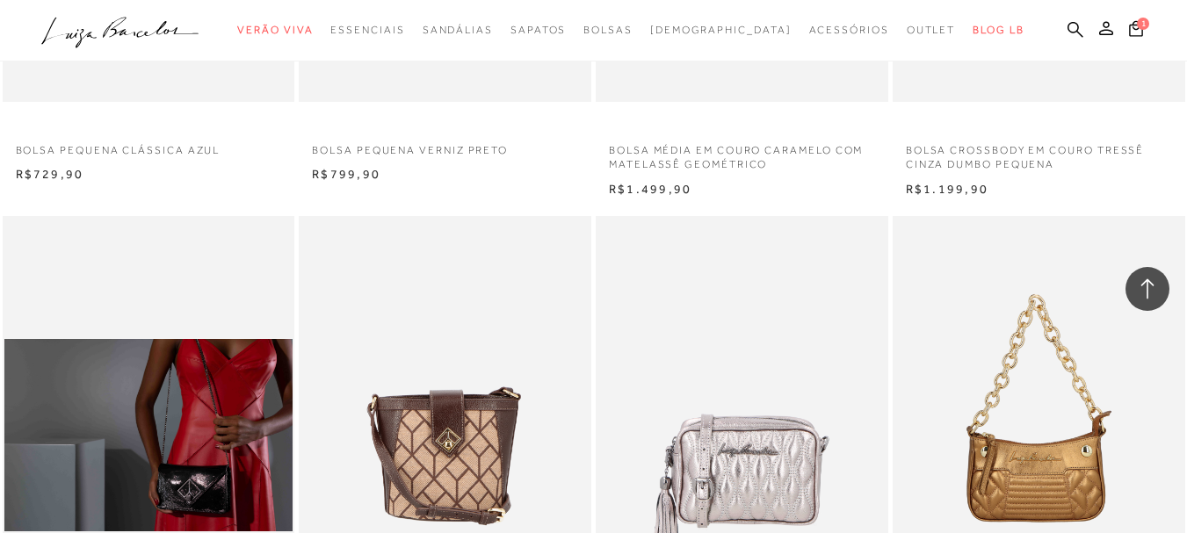
click at [1156, 298] on icon at bounding box center [1147, 289] width 23 height 23
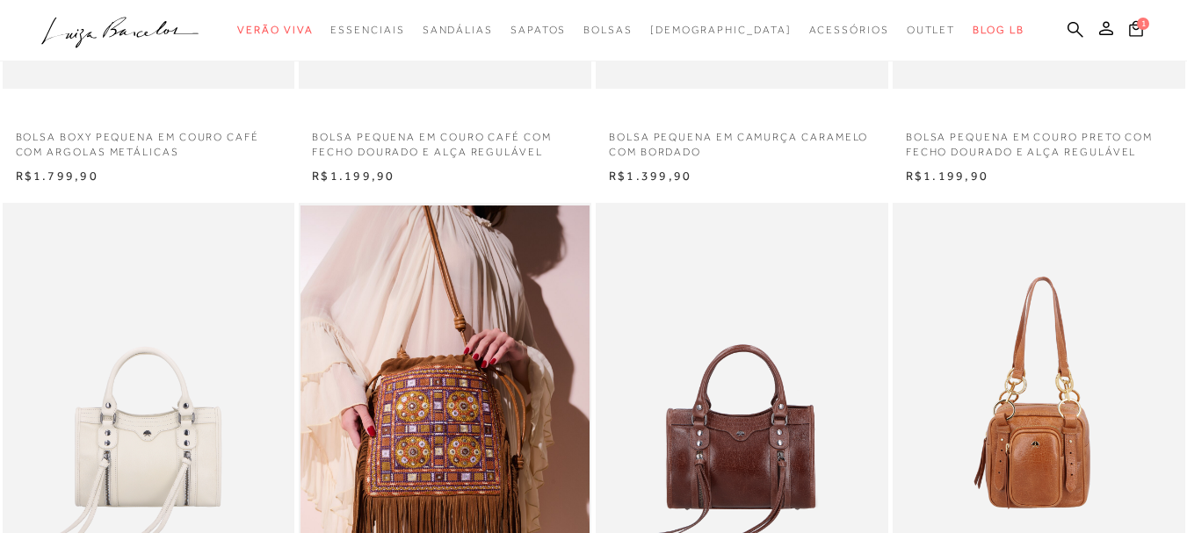
scroll to position [1160, 0]
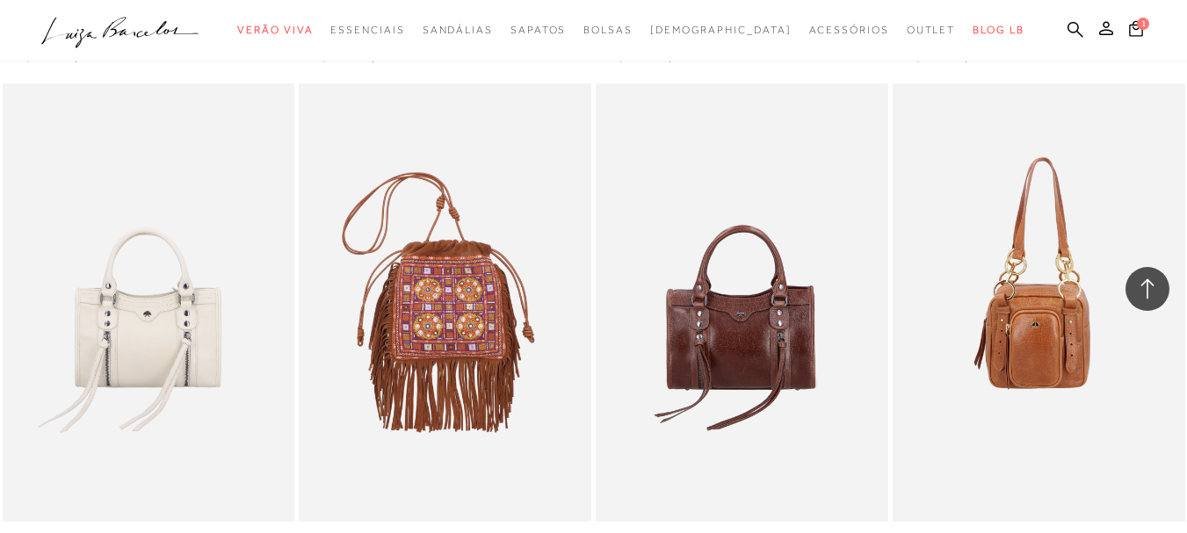
click at [479, 269] on img at bounding box center [446, 302] width 291 height 438
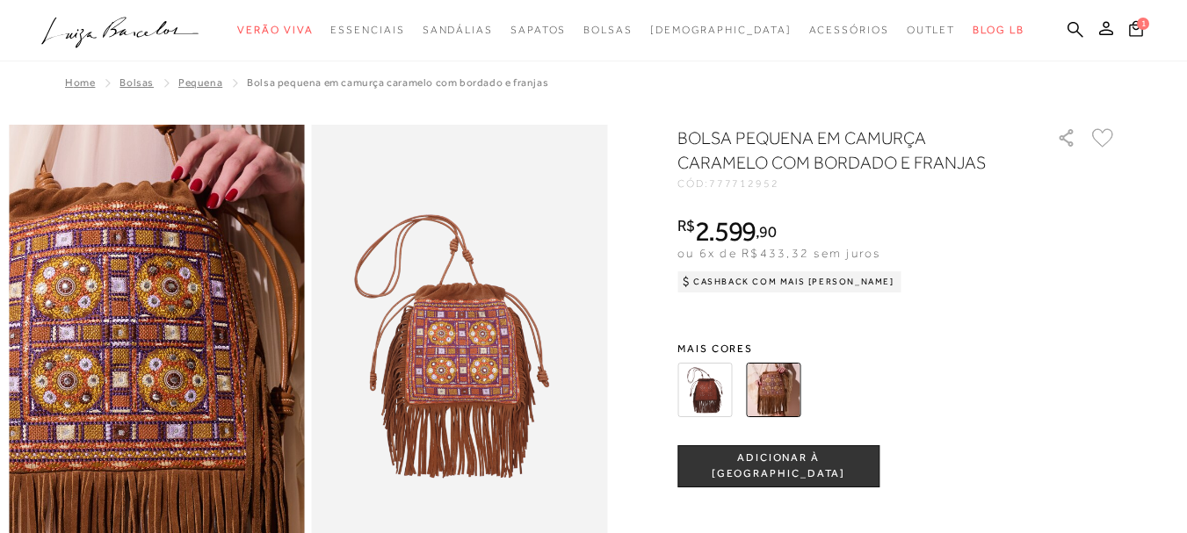
click at [178, 380] on img at bounding box center [132, 318] width 591 height 887
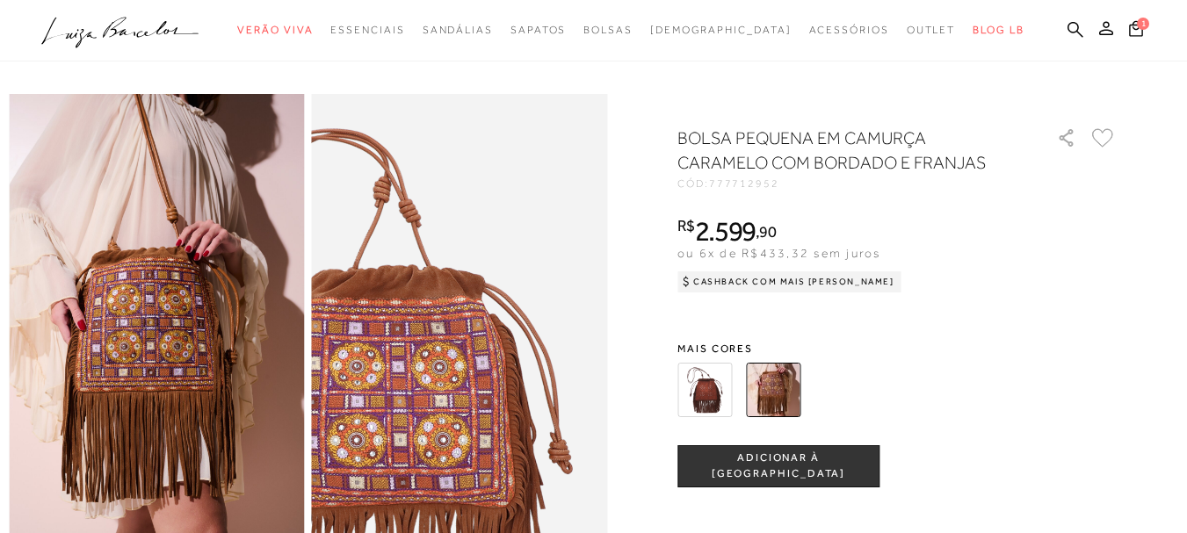
scroll to position [35, 0]
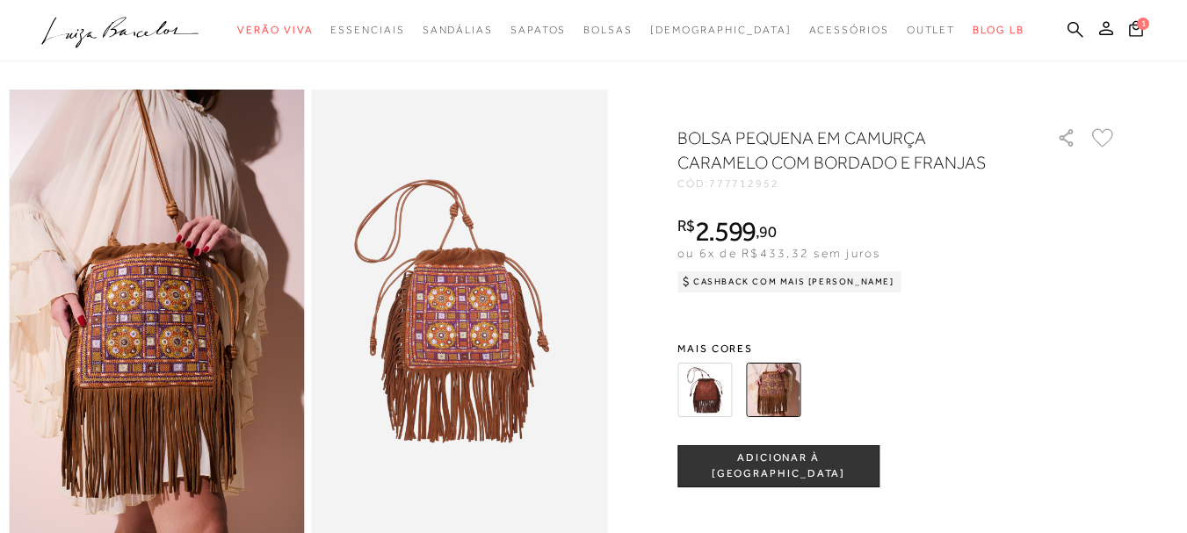
click at [793, 457] on button "ADICIONAR À [GEOGRAPHIC_DATA]" at bounding box center [778, 467] width 202 height 42
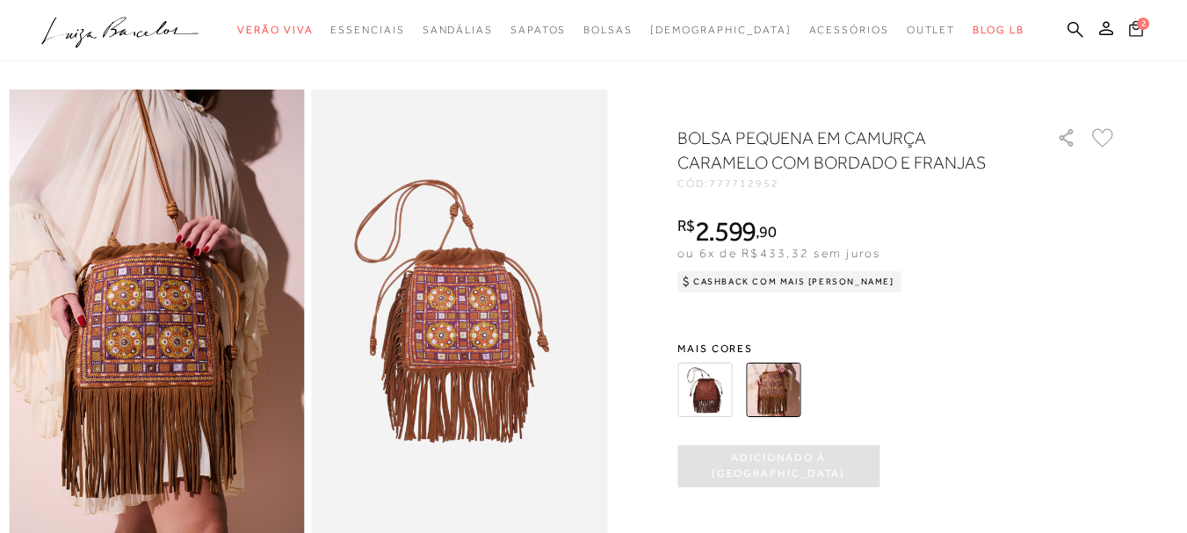
scroll to position [0, 0]
click at [1129, 26] on icon at bounding box center [1136, 28] width 14 height 18
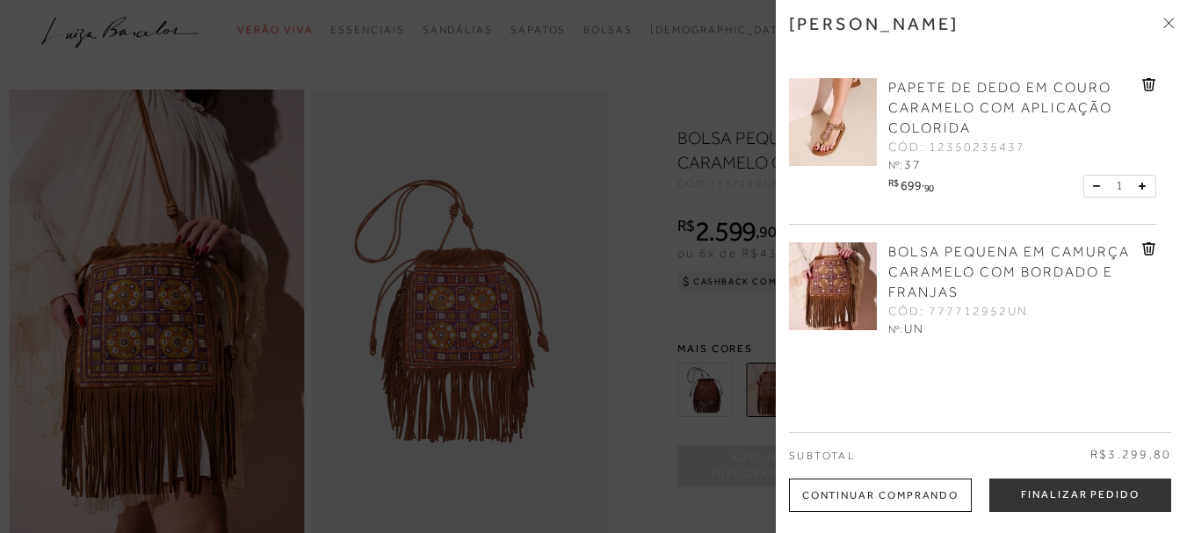
click at [693, 118] on div at bounding box center [593, 266] width 1187 height 533
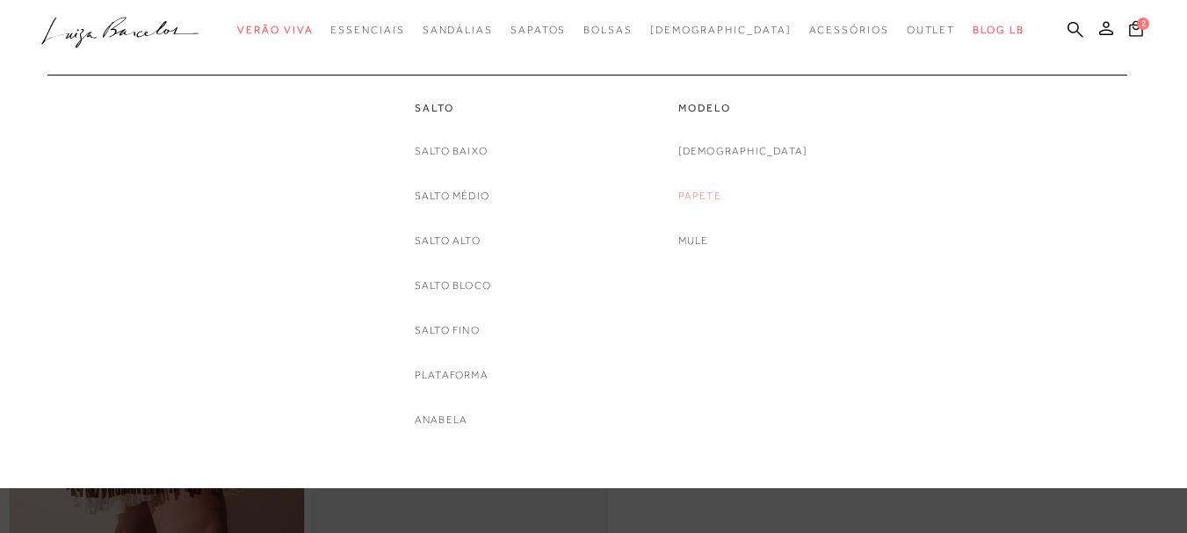
click at [721, 195] on link "Papete" at bounding box center [699, 196] width 43 height 18
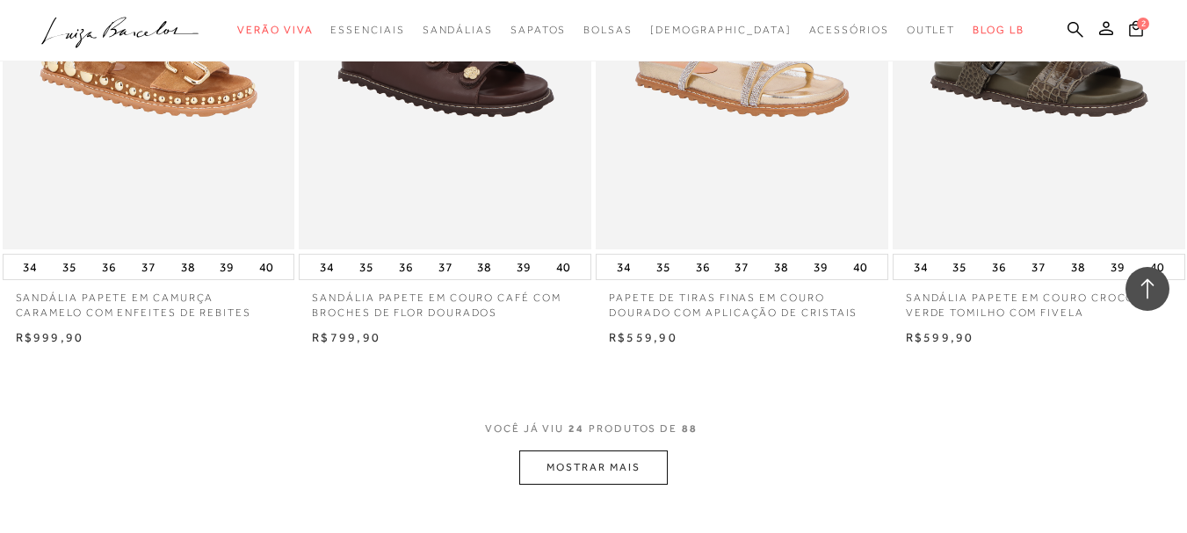
scroll to position [3093, 0]
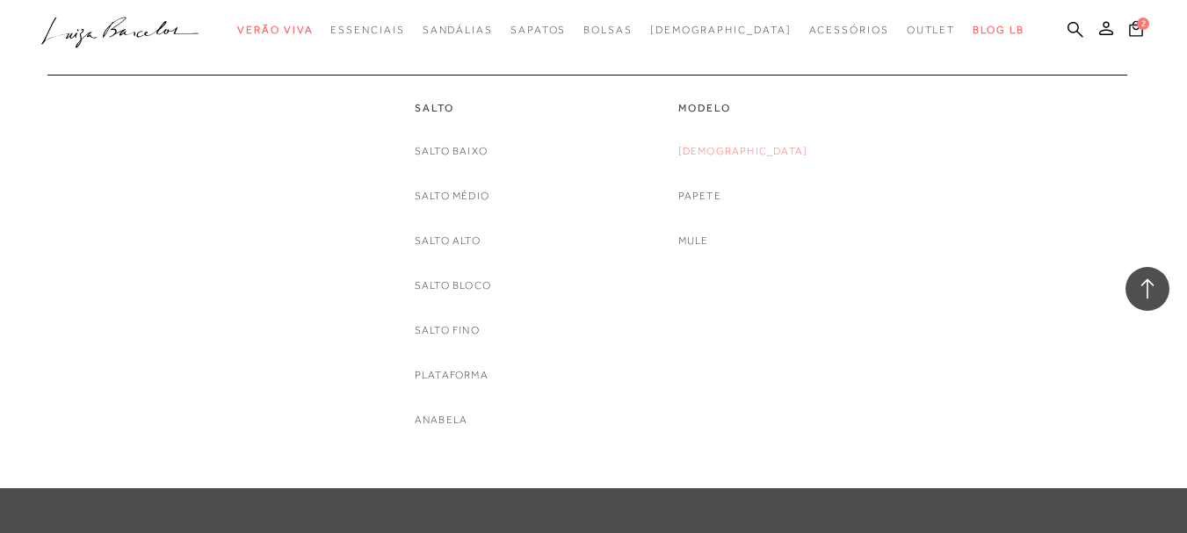
click at [746, 146] on link "[DEMOGRAPHIC_DATA]" at bounding box center [743, 151] width 130 height 18
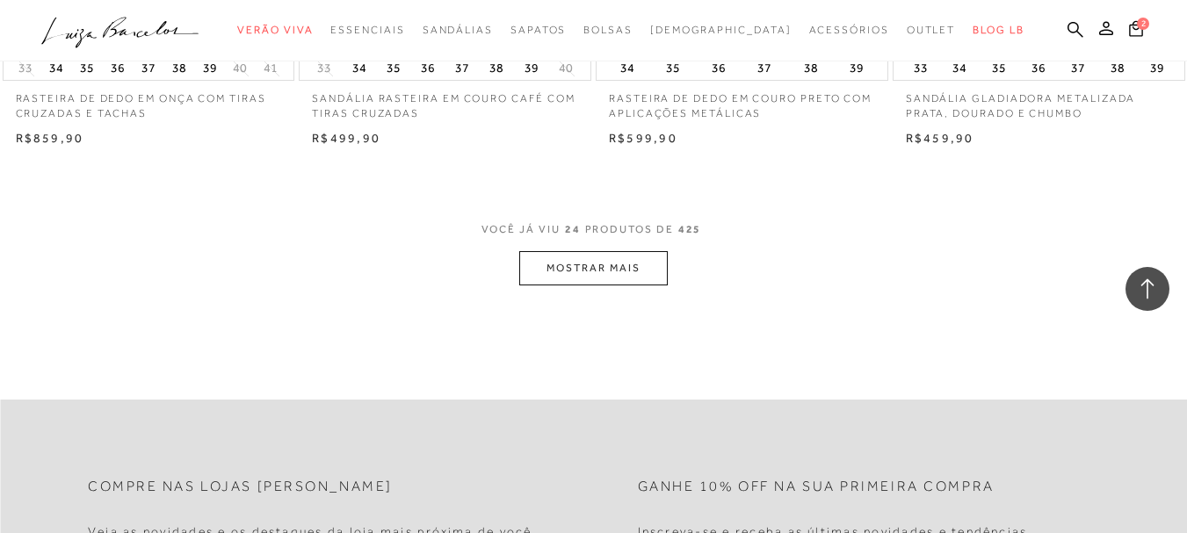
scroll to position [3374, 0]
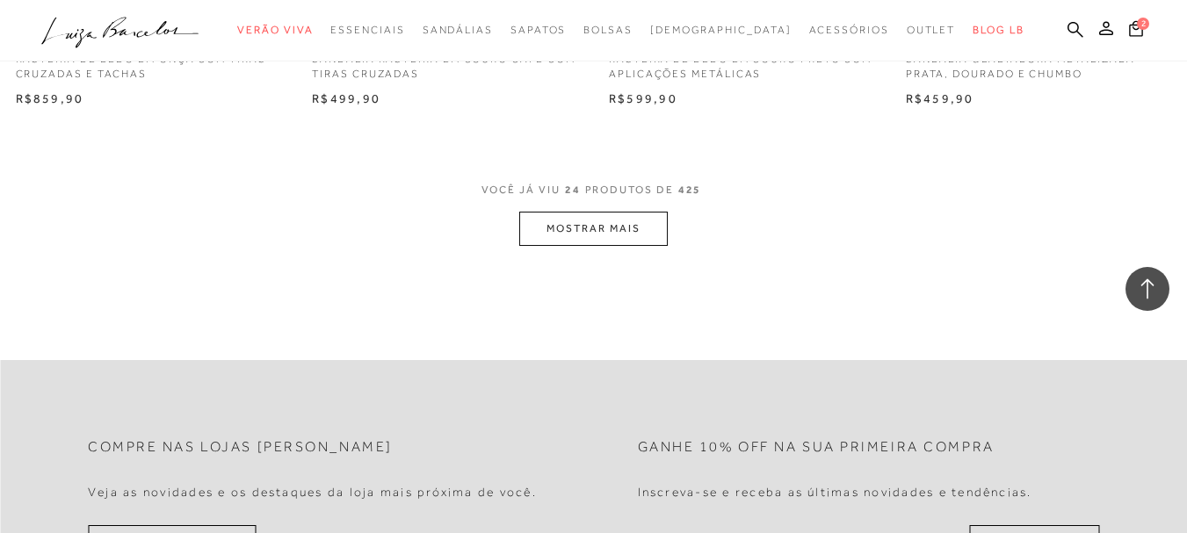
click at [644, 225] on button "MOSTRAR MAIS" at bounding box center [593, 229] width 148 height 34
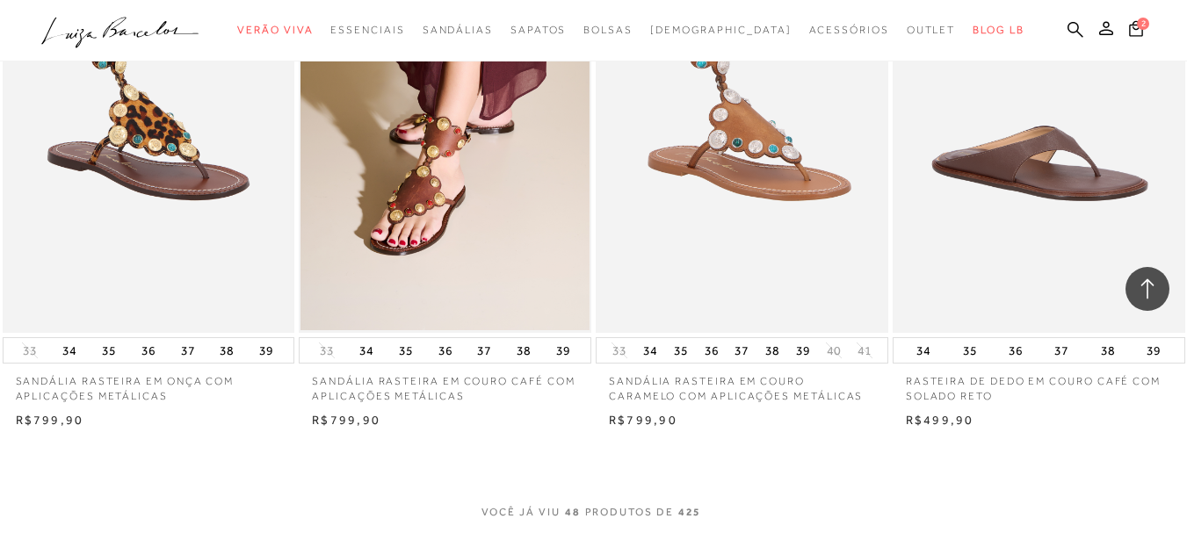
scroll to position [6538, 0]
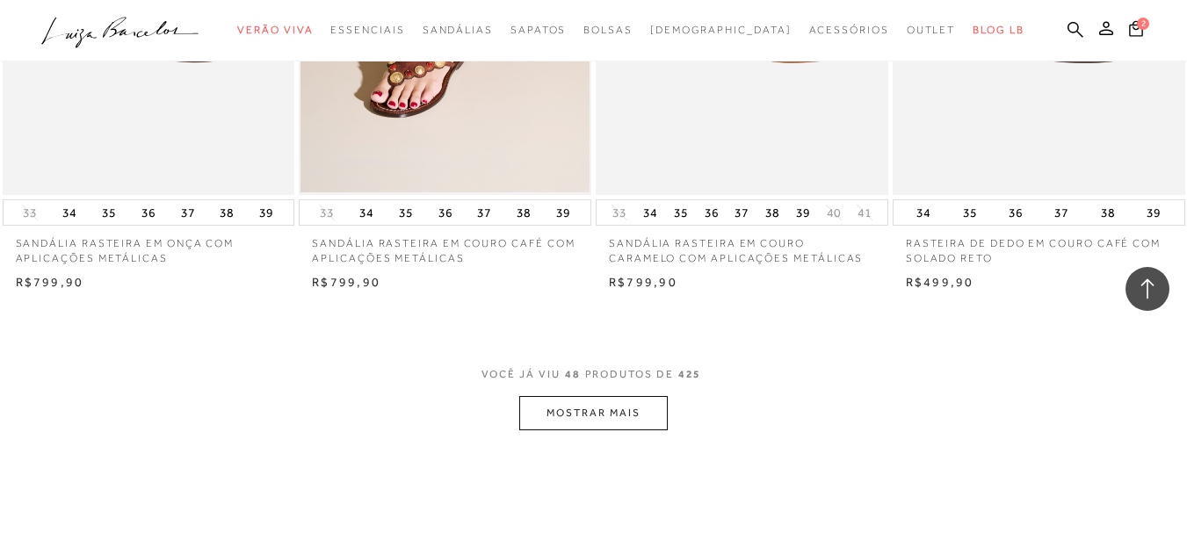
click at [651, 426] on button "MOSTRAR MAIS" at bounding box center [593, 413] width 148 height 34
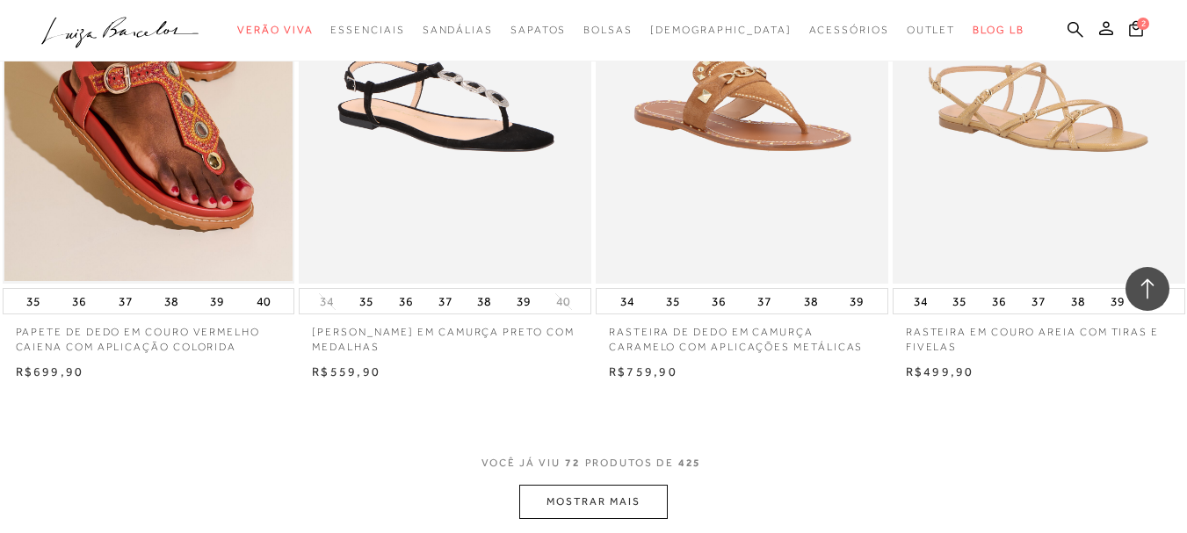
scroll to position [9842, 0]
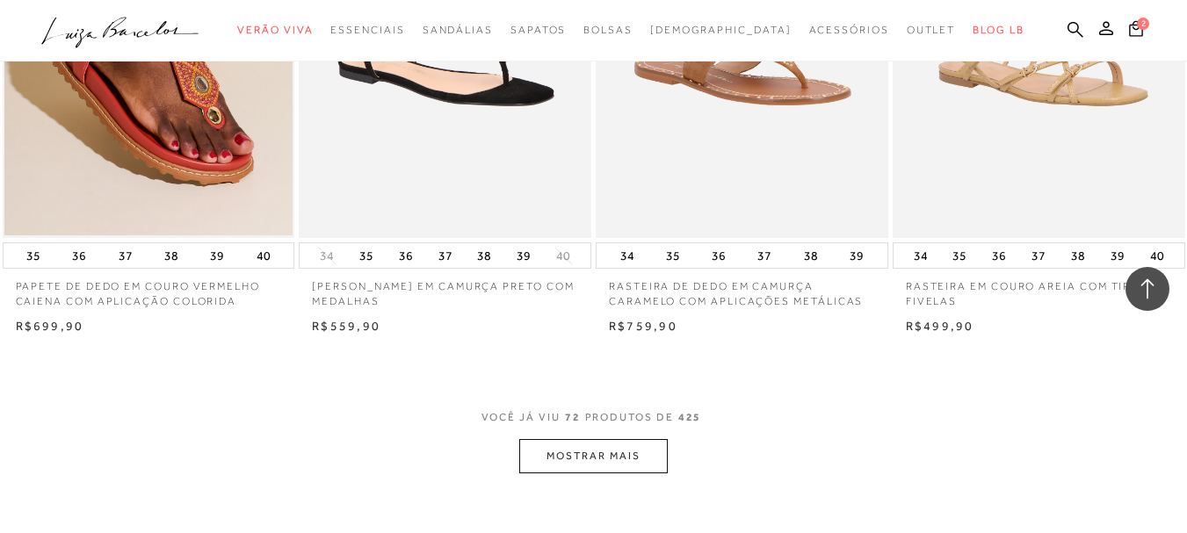
click at [623, 455] on button "MOSTRAR MAIS" at bounding box center [593, 456] width 148 height 34
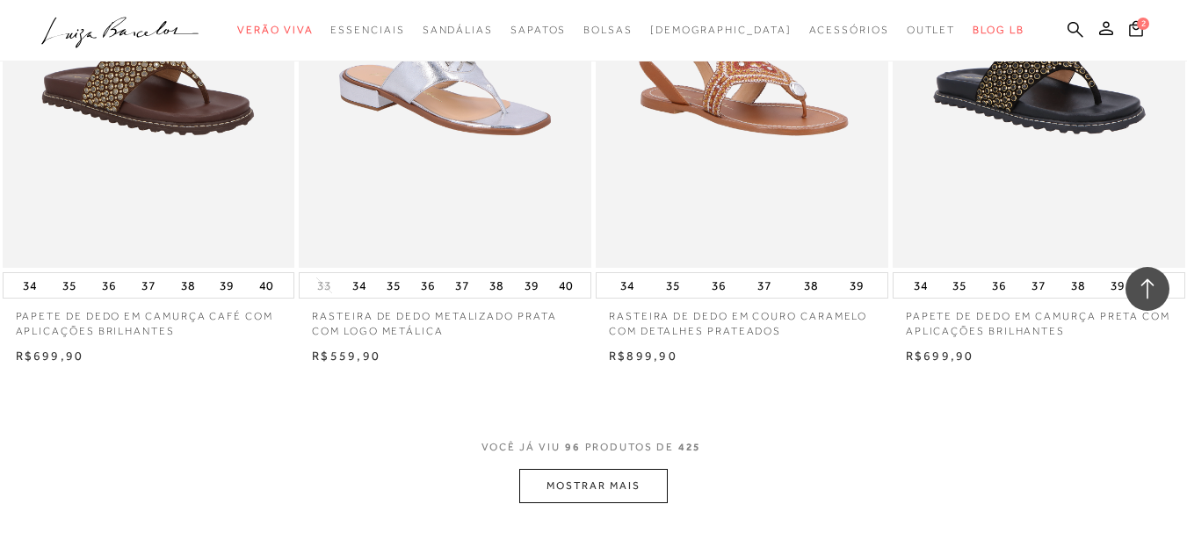
scroll to position [13146, 0]
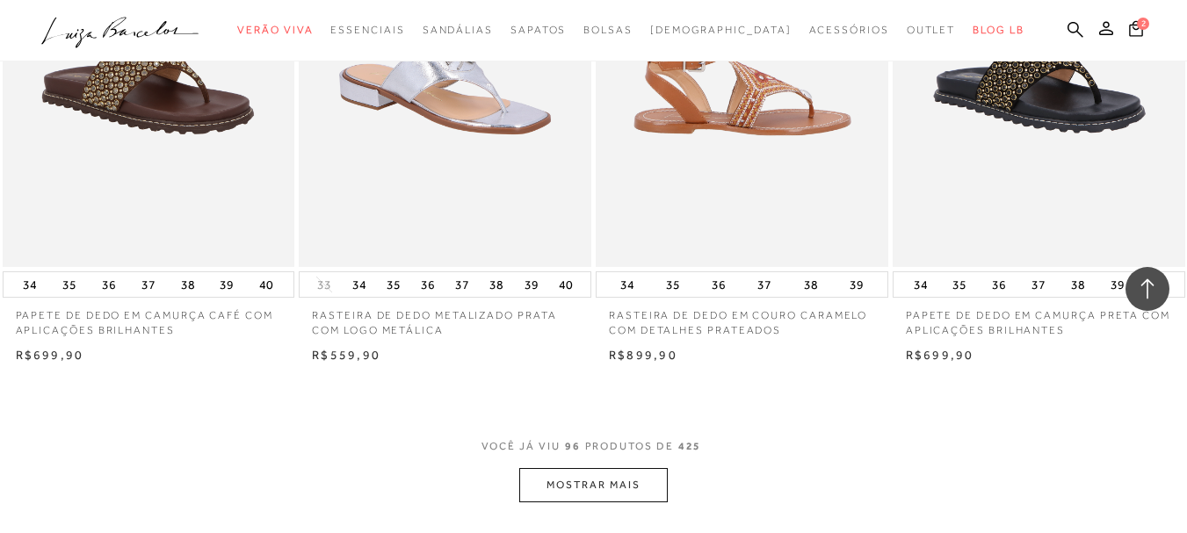
click at [789, 179] on img at bounding box center [743, 48] width 291 height 438
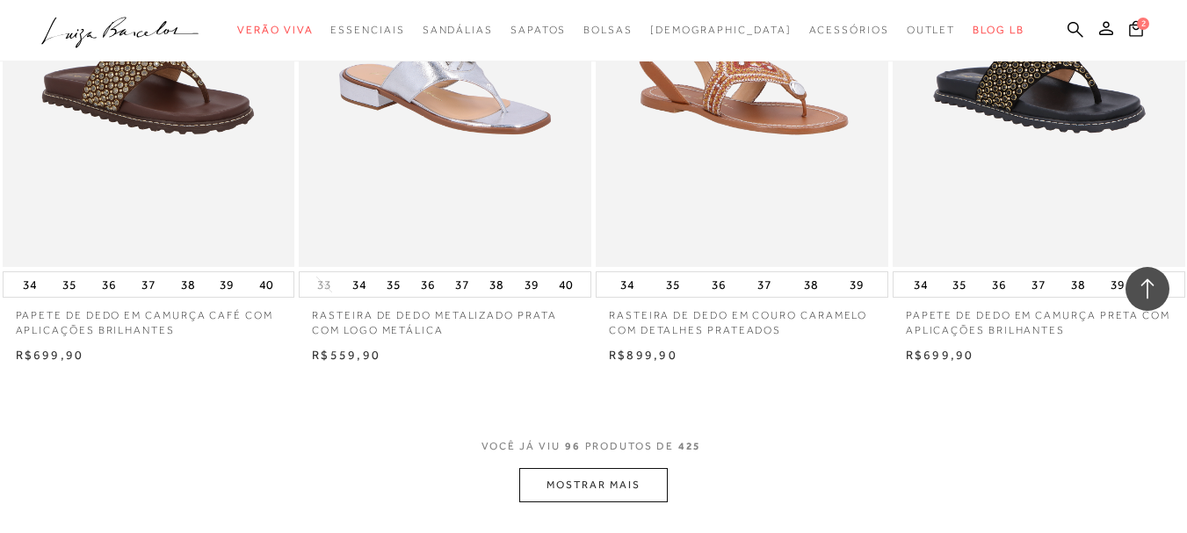
scroll to position [13181, 0]
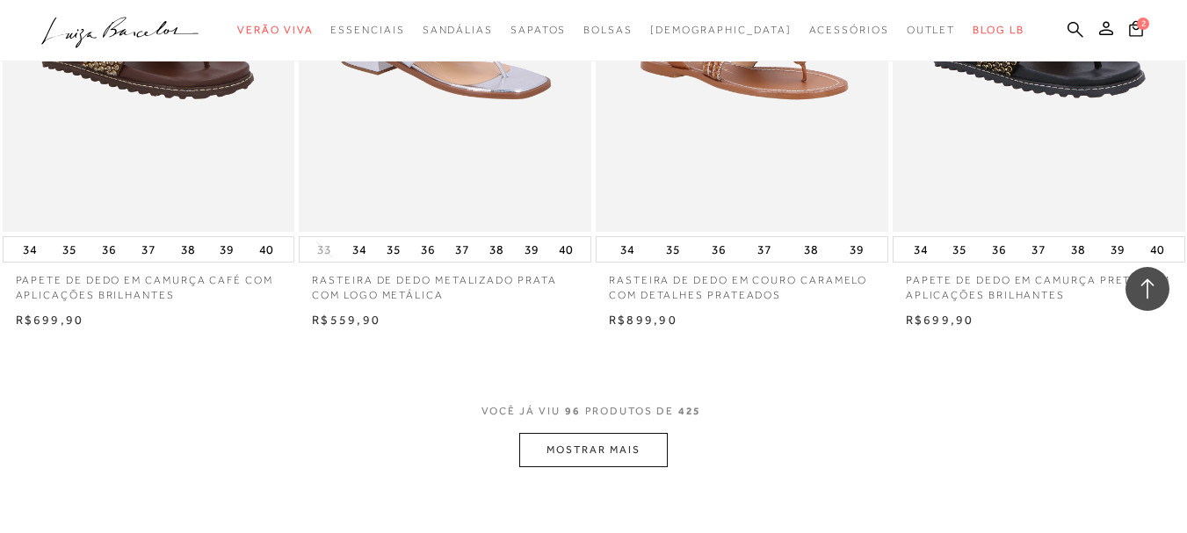
click at [580, 454] on button "MOSTRAR MAIS" at bounding box center [593, 450] width 148 height 34
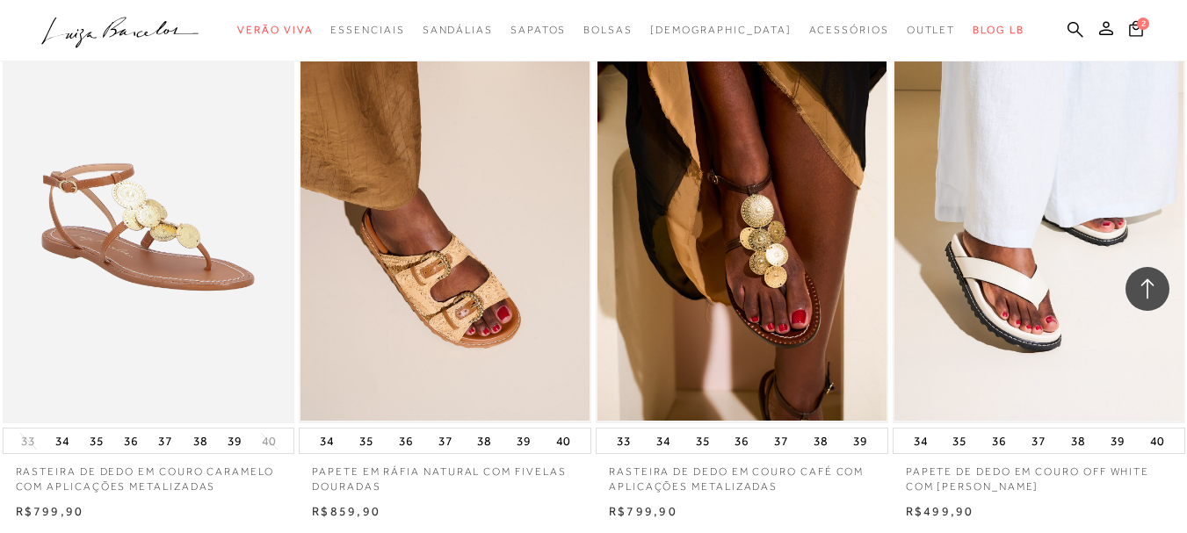
scroll to position [11320, 0]
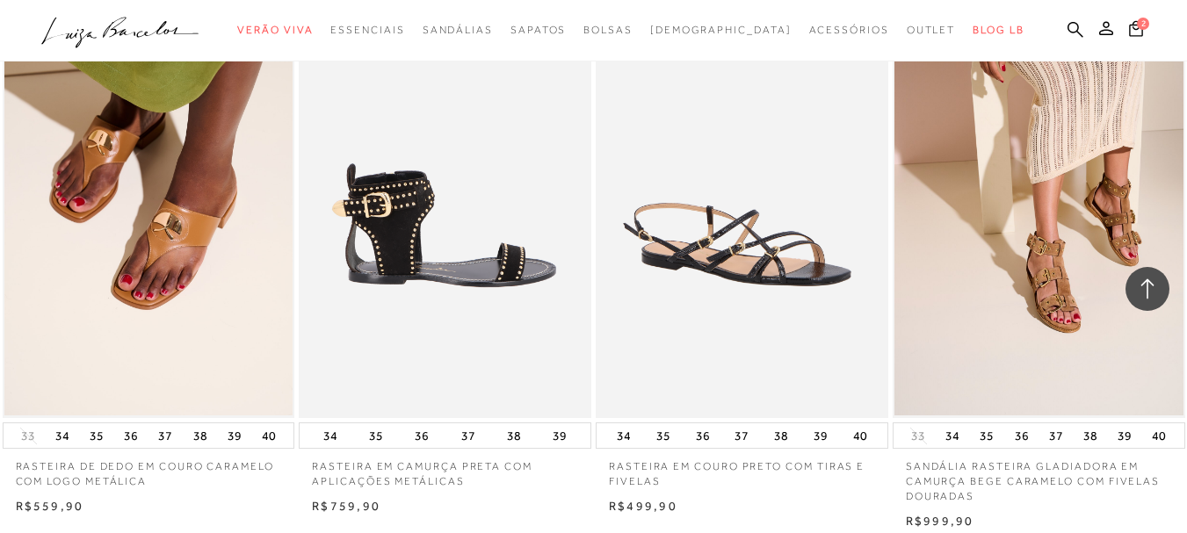
click at [389, 225] on img at bounding box center [446, 199] width 291 height 438
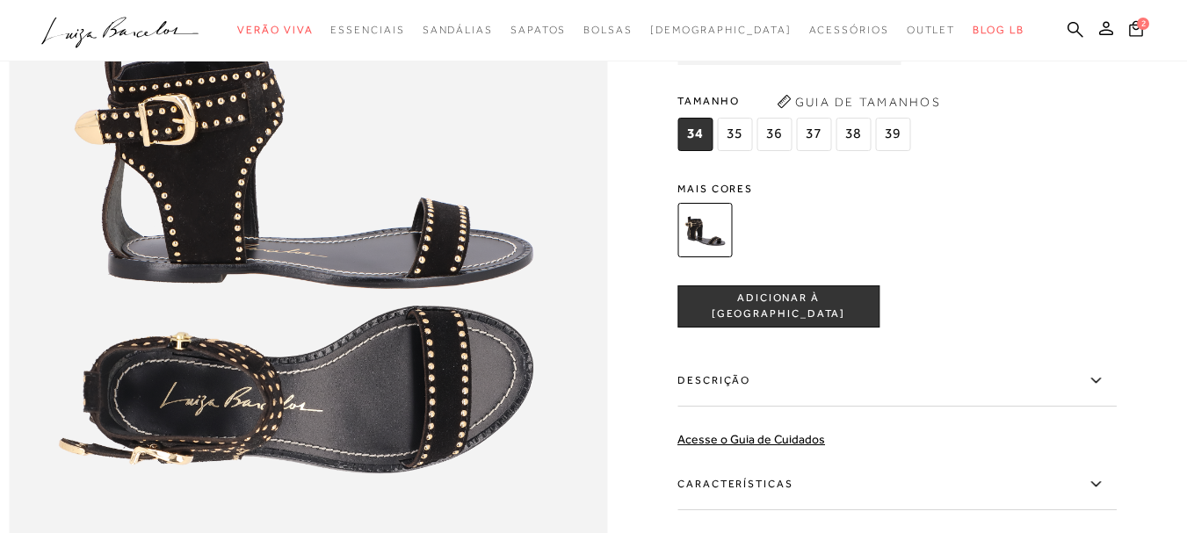
scroll to position [1090, 0]
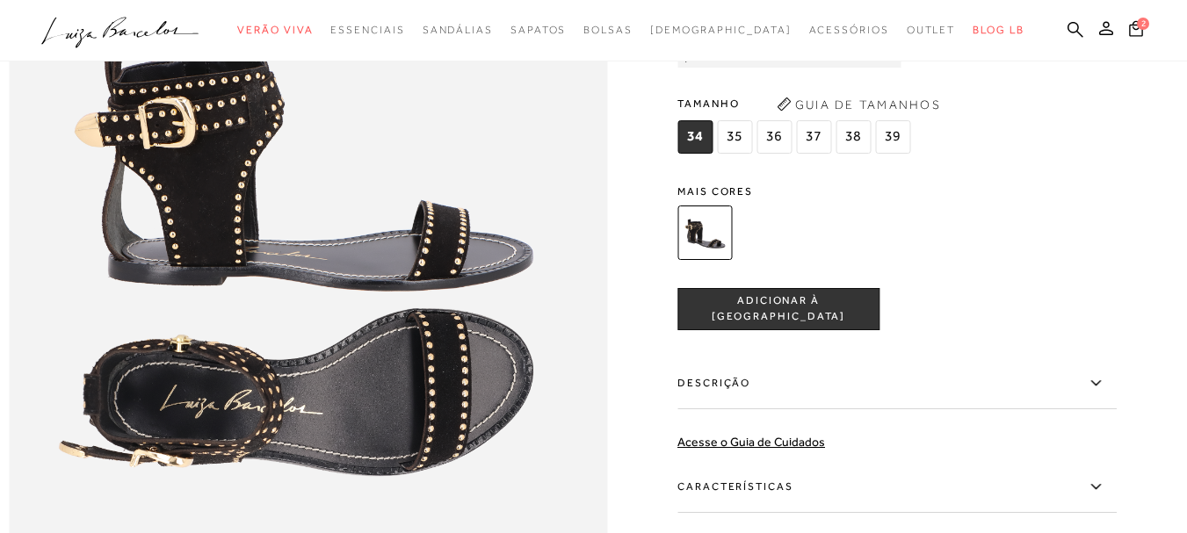
click at [820, 154] on span "37" at bounding box center [813, 136] width 35 height 33
click at [814, 324] on span "ADICIONAR À [GEOGRAPHIC_DATA]" at bounding box center [778, 308] width 200 height 31
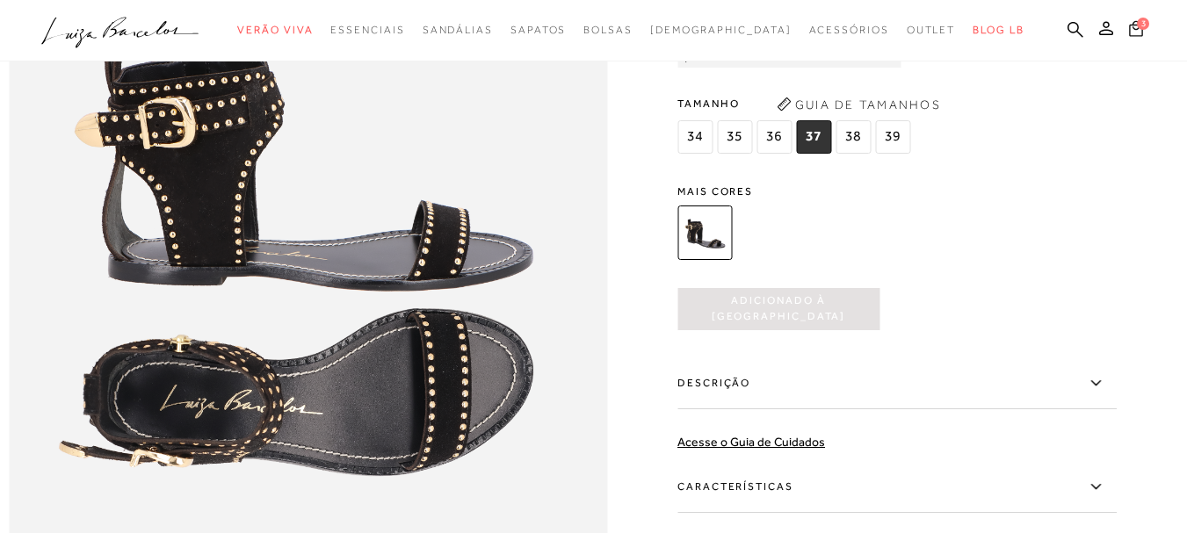
click at [1129, 29] on icon at bounding box center [1136, 28] width 14 height 16
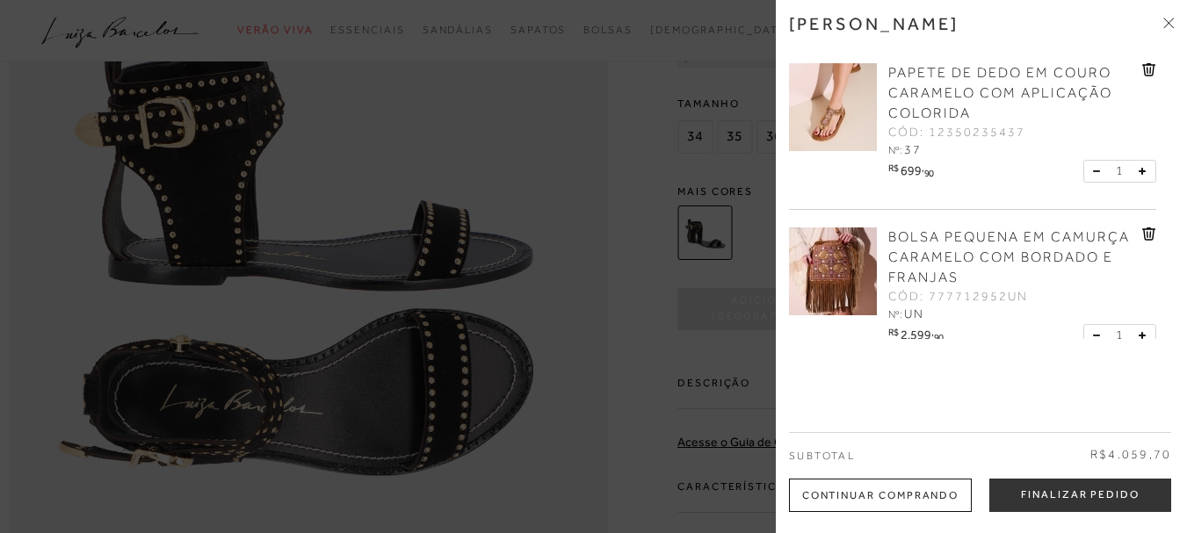
scroll to position [0, 0]
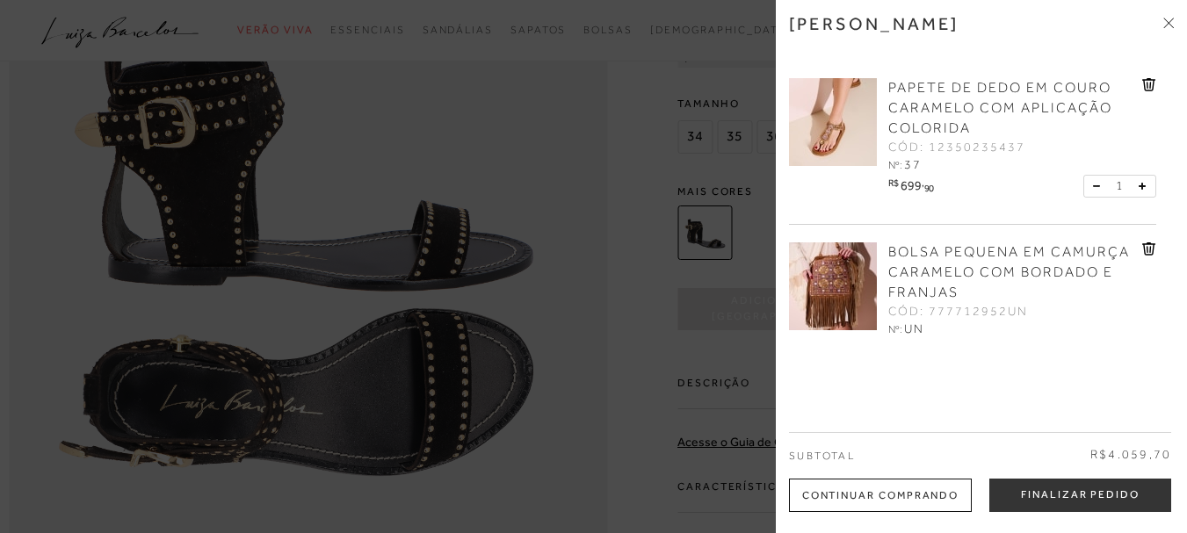
click at [1170, 244] on div "PAPETE DE DEDO EM COURO CARAMELO COM APLICAÇÃO COLORIDA CÓD: 12350235437 Nº: 37" at bounding box center [981, 200] width 385 height 279
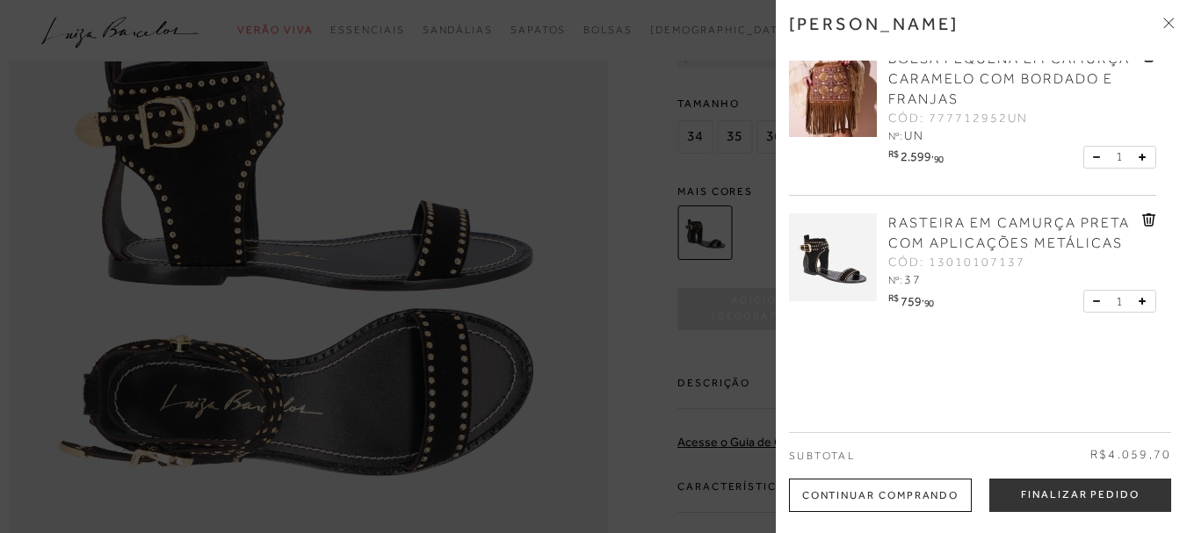
click at [833, 100] on img at bounding box center [833, 93] width 88 height 88
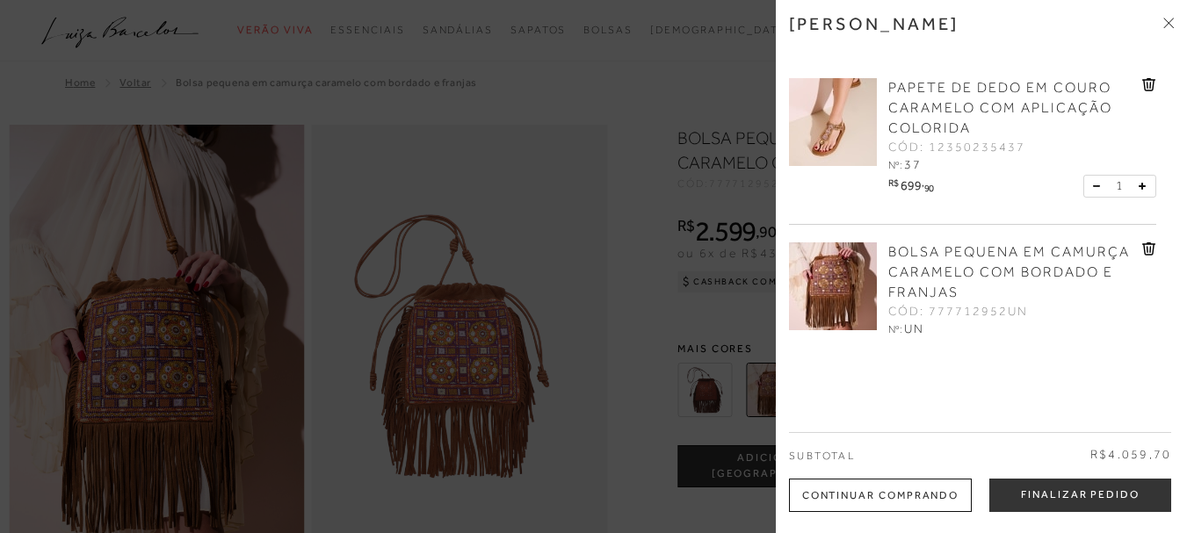
click at [670, 188] on div at bounding box center [593, 266] width 1187 height 533
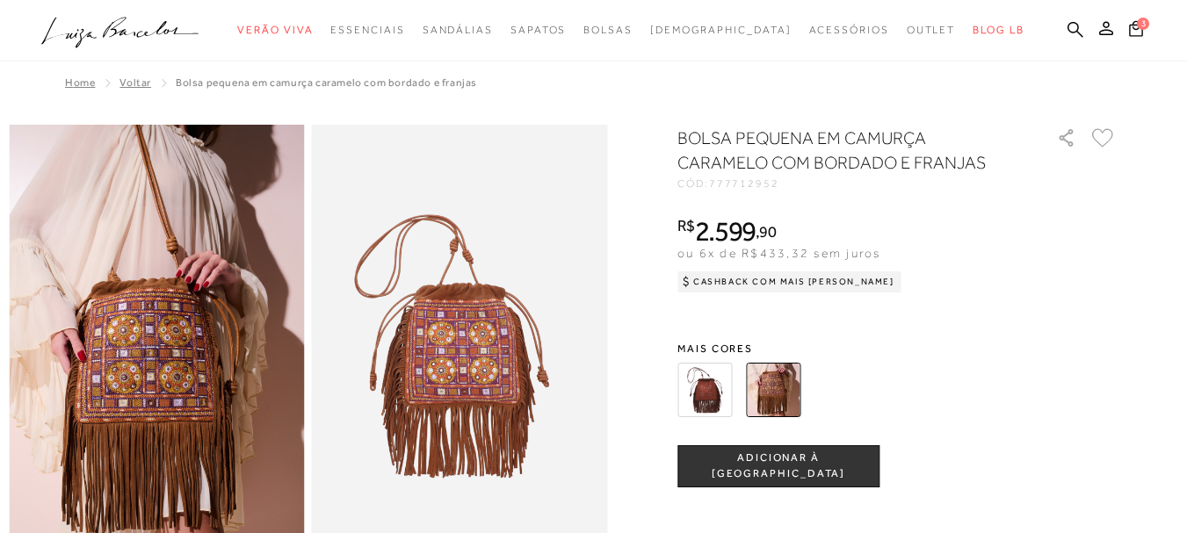
click at [184, 357] on img at bounding box center [157, 347] width 296 height 444
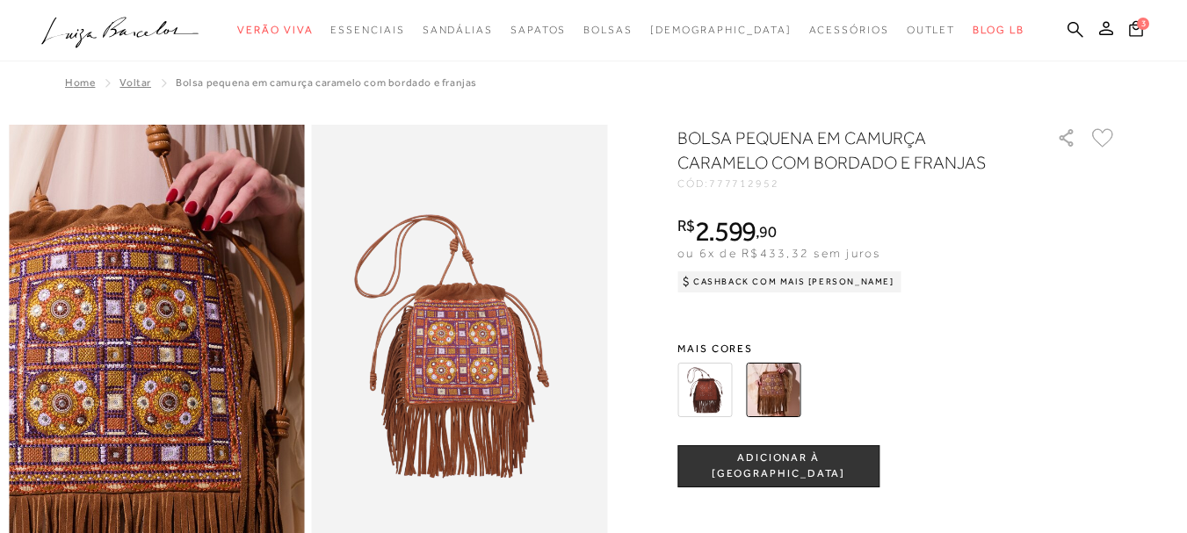
click at [184, 357] on img at bounding box center [126, 341] width 591 height 887
